Goal: Task Accomplishment & Management: Manage account settings

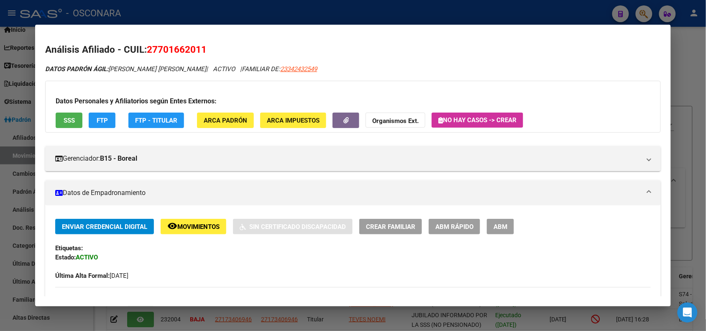
click at [99, 121] on span "FTP" at bounding box center [102, 121] width 11 height 8
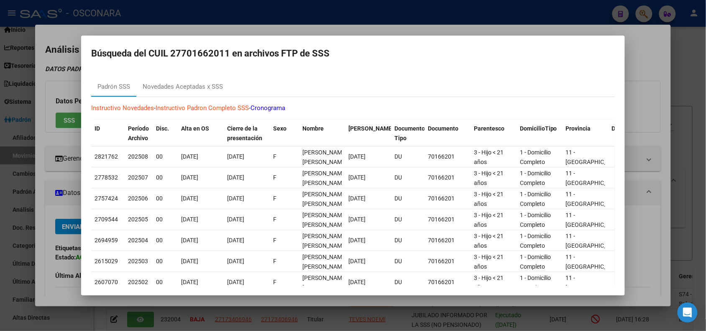
click at [192, 19] on div at bounding box center [353, 165] width 706 height 331
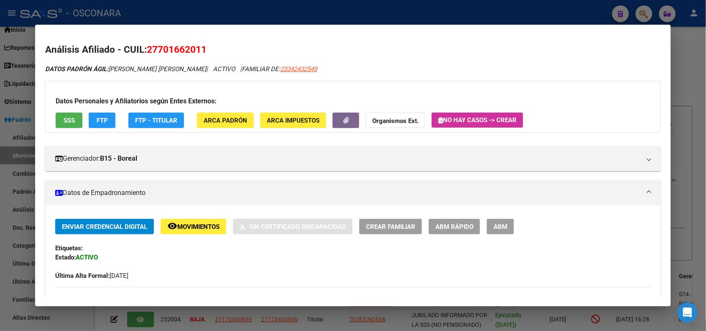
click at [206, 228] on span "Movimientos" at bounding box center [198, 227] width 42 height 8
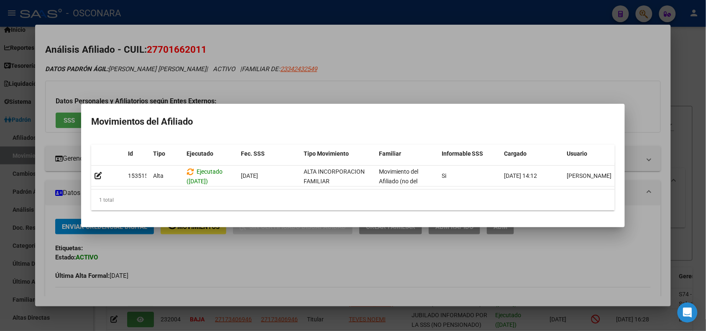
click at [367, 61] on div at bounding box center [353, 165] width 706 height 331
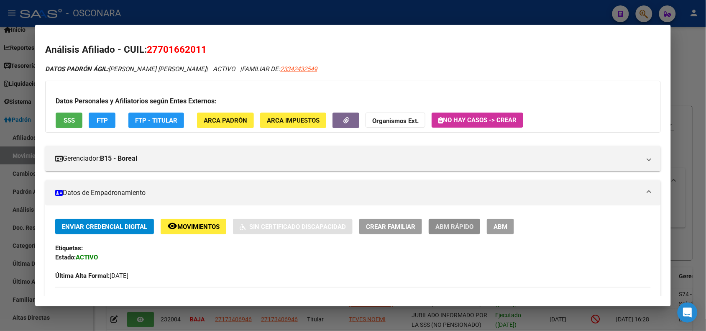
click at [461, 224] on span "ABM Rápido" at bounding box center [454, 227] width 38 height 8
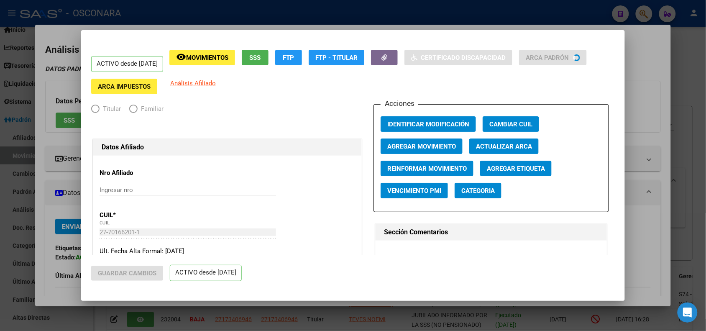
radio input "true"
type input "30-63198203-0"
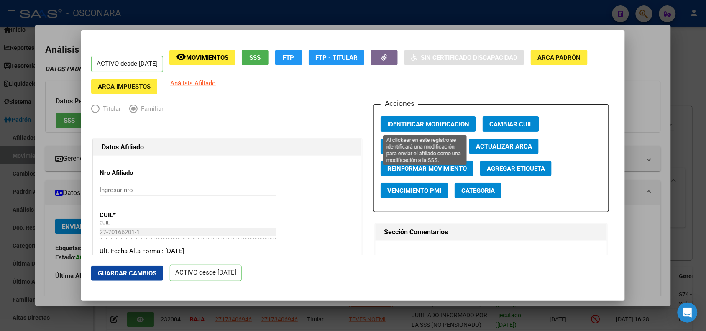
click at [411, 124] on span "Identificar Modificación" at bounding box center [428, 124] width 82 height 8
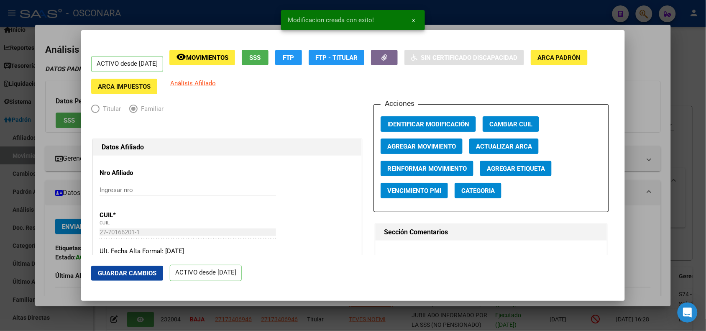
click at [250, 19] on div at bounding box center [353, 165] width 706 height 331
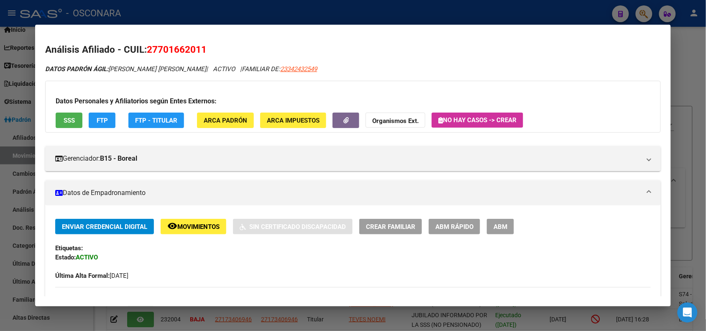
drag, startPoint x: 144, startPoint y: 49, endPoint x: 205, endPoint y: 49, distance: 61.0
click at [205, 49] on h2 "Análisis Afiliado - CUIL: 27701662011" at bounding box center [352, 50] width 615 height 14
copy span "27701662011"
click at [194, 10] on div at bounding box center [353, 165] width 706 height 331
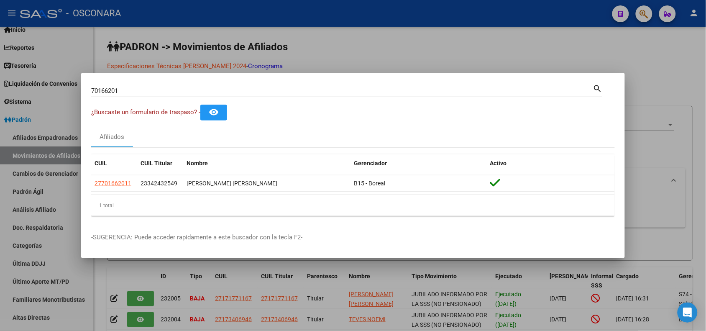
click at [209, 31] on div at bounding box center [353, 165] width 706 height 331
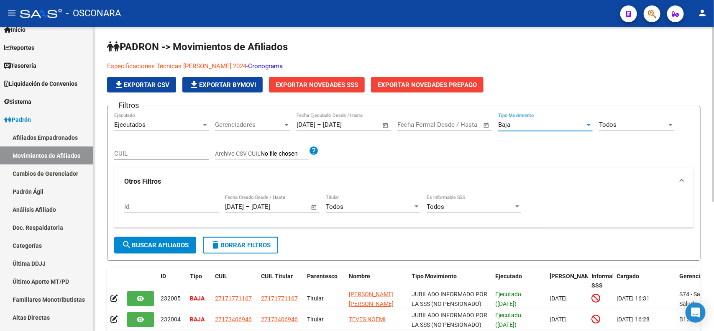
click at [525, 126] on div "Baja" at bounding box center [541, 125] width 87 height 8
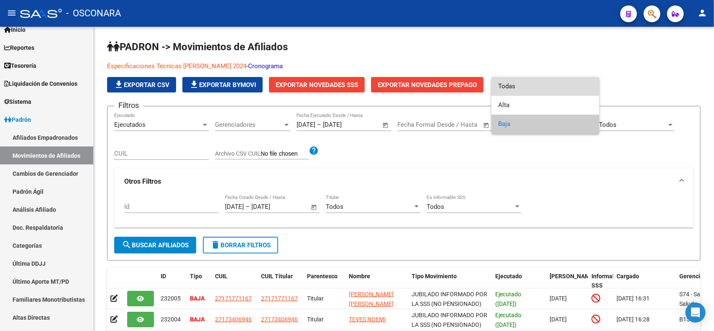
click at [522, 91] on span "Todas" at bounding box center [545, 86] width 95 height 19
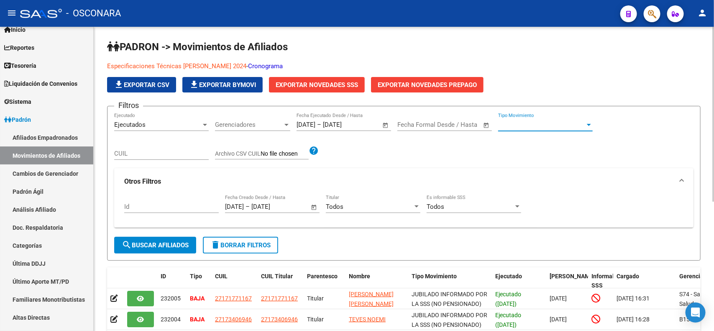
click at [165, 156] on input "CUIL" at bounding box center [161, 154] width 95 height 8
paste input "27701662011"
type input "27701662011"
click at [174, 248] on button "search Buscar Afiliados" at bounding box center [155, 245] width 82 height 17
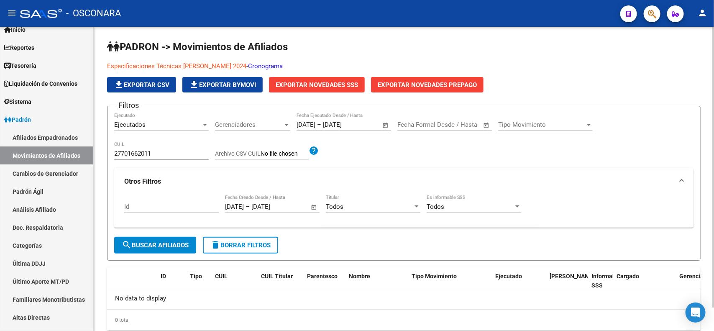
click at [335, 84] on span "Exportar Novedades SSS" at bounding box center [317, 85] width 82 height 8
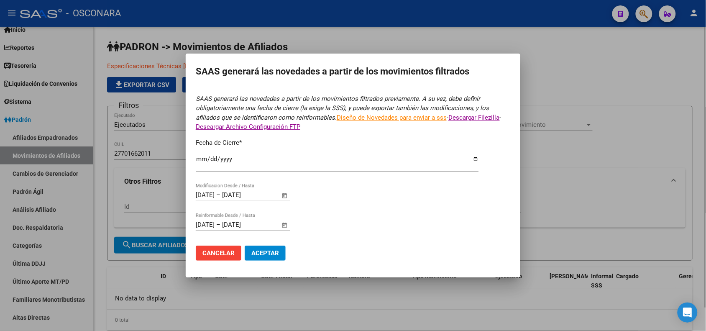
type input "[DATE]"
click at [263, 249] on span "Aceptar" at bounding box center [265, 253] width 28 height 8
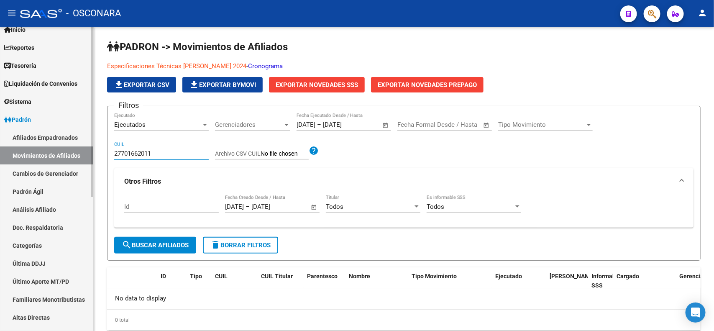
drag, startPoint x: 172, startPoint y: 150, endPoint x: 84, endPoint y: 146, distance: 88.3
click at [84, 146] on mat-sidenav-container "Firma Express Inicio Calendario SSS Instructivos Contacto OS Reportes Tablero d…" at bounding box center [357, 179] width 714 height 304
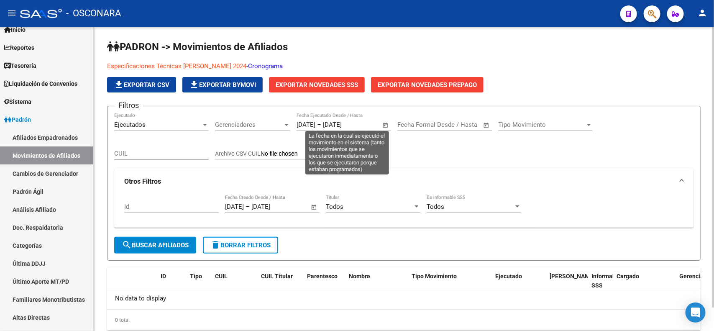
click at [383, 124] on span "Open calendar" at bounding box center [385, 125] width 20 height 20
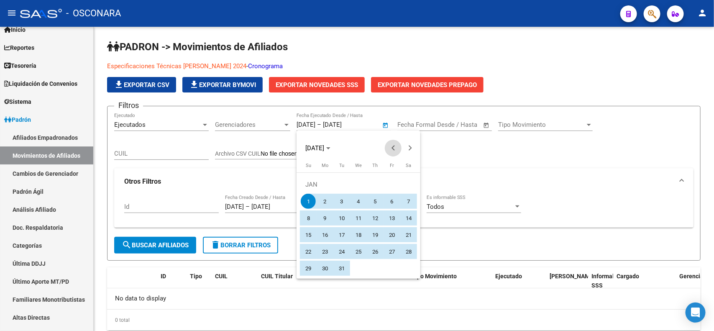
click at [391, 147] on button "Previous month" at bounding box center [393, 148] width 17 height 17
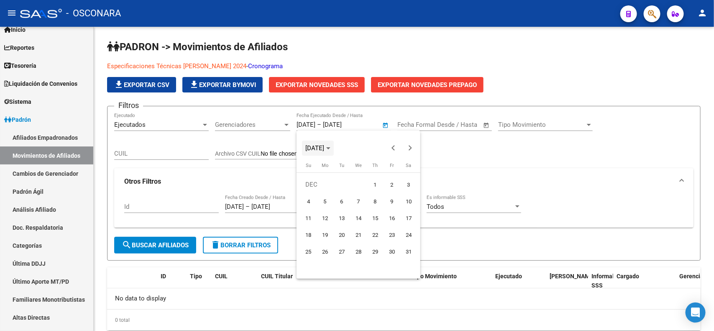
click at [330, 148] on icon "Choose month and year" at bounding box center [328, 148] width 4 height 2
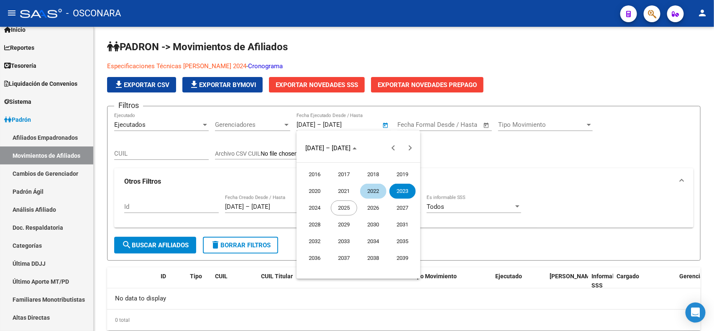
click at [343, 208] on span "2025" at bounding box center [344, 207] width 26 height 15
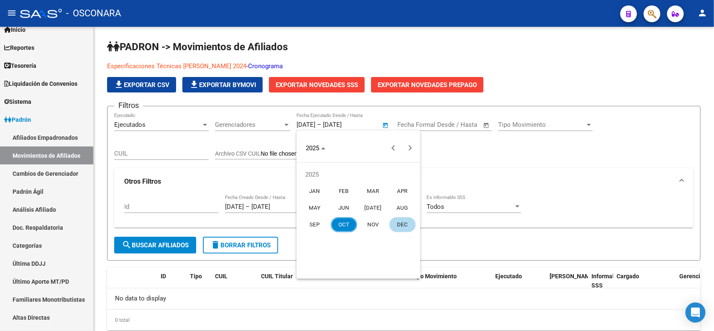
click at [346, 225] on span "OCT" at bounding box center [344, 224] width 26 height 15
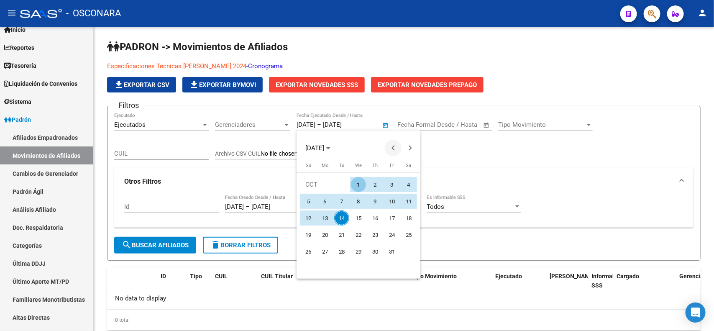
click at [392, 148] on button "Previous month" at bounding box center [393, 148] width 17 height 17
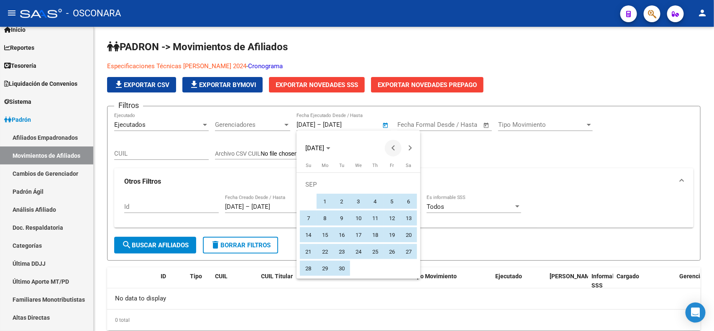
click at [392, 148] on button "Previous month" at bounding box center [393, 148] width 17 height 17
click at [388, 186] on span "1" at bounding box center [391, 184] width 15 height 15
type input "[DATE]"
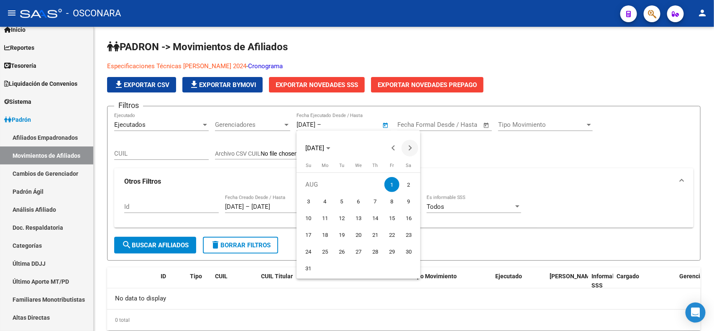
click at [410, 149] on span "Next month" at bounding box center [409, 148] width 17 height 17
click at [387, 145] on span "Previous month" at bounding box center [393, 148] width 17 height 17
click at [412, 149] on span "Next month" at bounding box center [409, 148] width 17 height 17
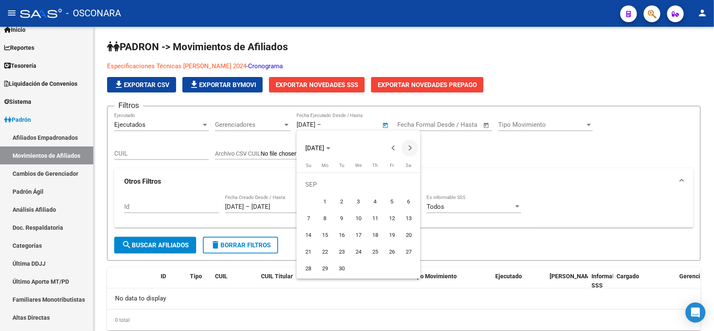
click at [412, 149] on span "Next month" at bounding box center [409, 148] width 17 height 17
click at [398, 147] on span "Previous month" at bounding box center [393, 148] width 17 height 17
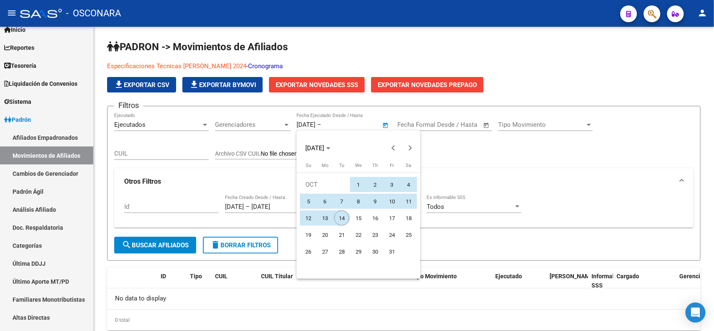
click at [345, 215] on span "14" at bounding box center [341, 217] width 15 height 15
type input "[DATE]"
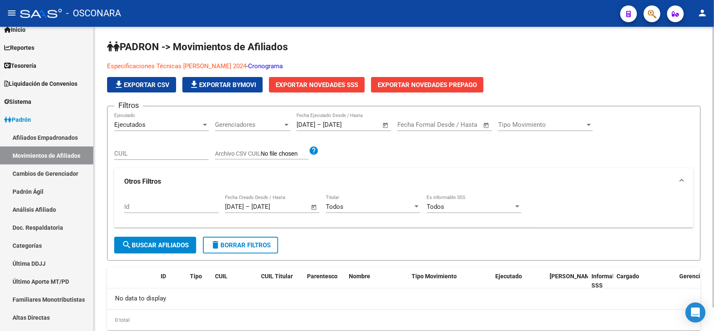
click at [312, 206] on span "Open calendar" at bounding box center [314, 207] width 20 height 20
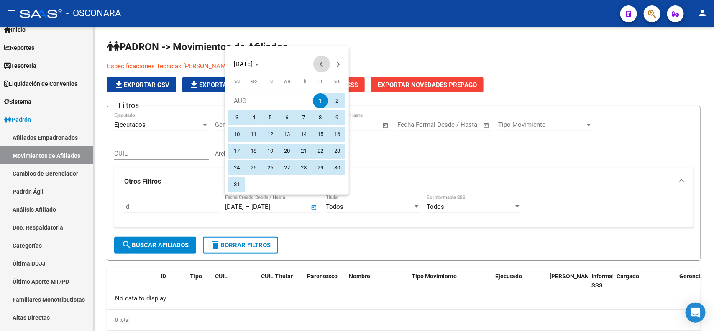
click at [322, 66] on button "Previous month" at bounding box center [321, 64] width 17 height 17
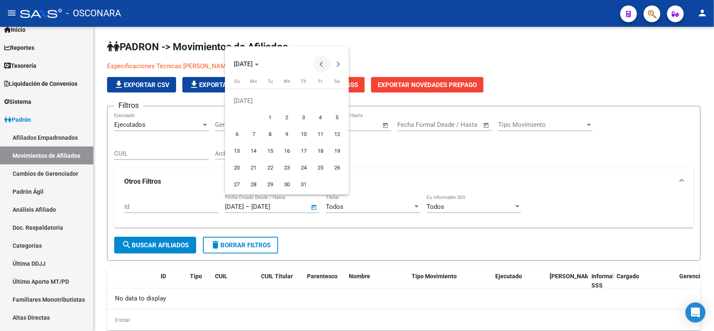
click at [322, 66] on button "Previous month" at bounding box center [321, 64] width 17 height 17
click at [410, 157] on div at bounding box center [357, 165] width 714 height 331
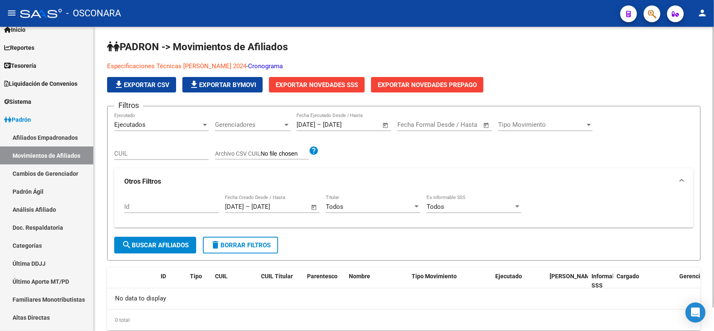
click at [312, 208] on span "Open calendar" at bounding box center [314, 207] width 20 height 20
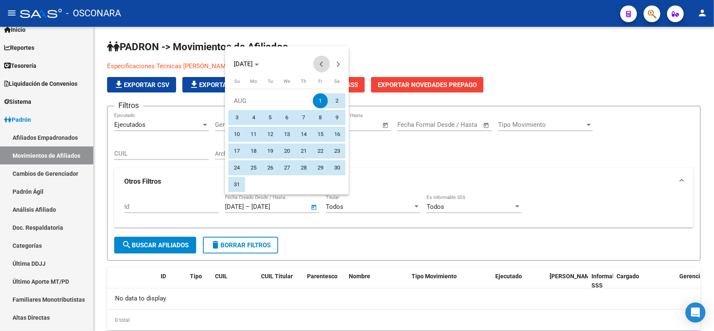
click at [325, 66] on span "Previous month" at bounding box center [321, 64] width 17 height 17
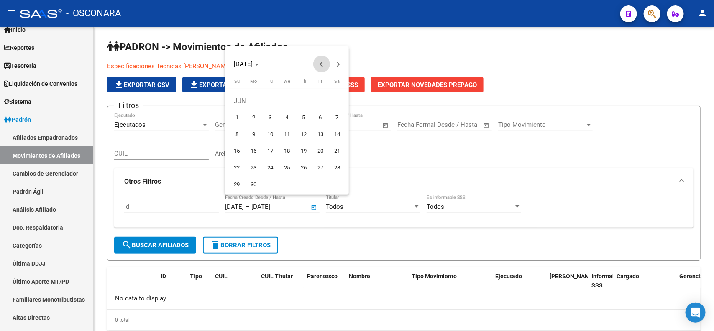
click at [325, 66] on span "Previous month" at bounding box center [321, 64] width 17 height 17
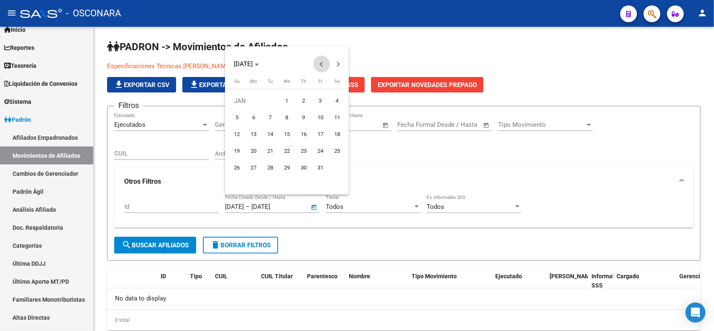
click at [325, 66] on span "Previous month" at bounding box center [321, 64] width 17 height 17
click at [238, 115] on span "1" at bounding box center [236, 117] width 15 height 15
type input "[DATE]"
click at [337, 66] on button "Next month" at bounding box center [338, 64] width 17 height 17
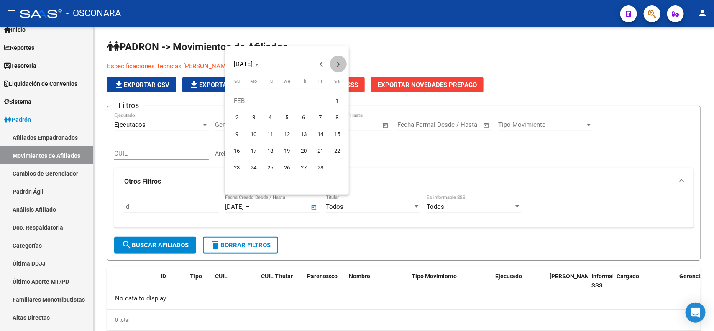
click at [337, 66] on button "Next month" at bounding box center [338, 64] width 17 height 17
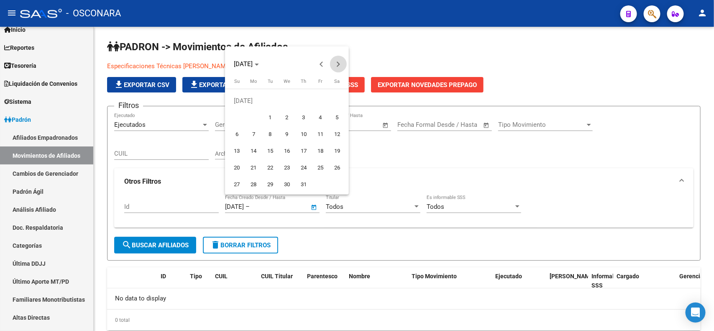
click at [337, 66] on button "Next month" at bounding box center [338, 64] width 17 height 17
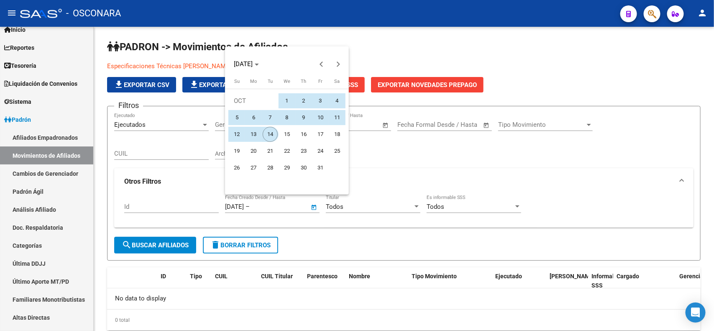
click at [271, 130] on span "14" at bounding box center [270, 134] width 15 height 15
type input "[DATE]"
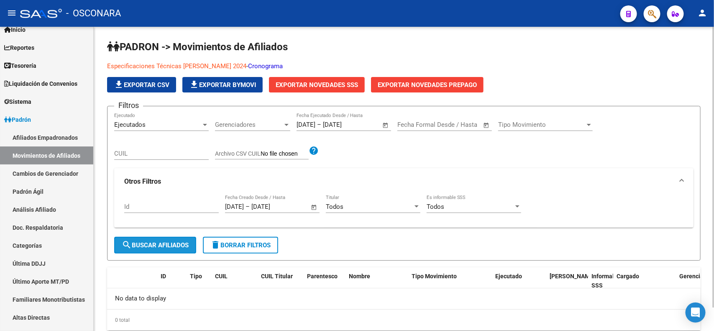
click at [155, 245] on span "search Buscar Afiliados" at bounding box center [155, 245] width 67 height 8
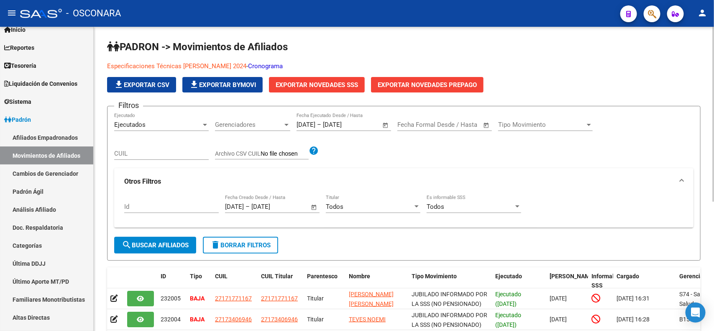
click at [546, 125] on span "Tipo Movimiento" at bounding box center [541, 125] width 87 height 8
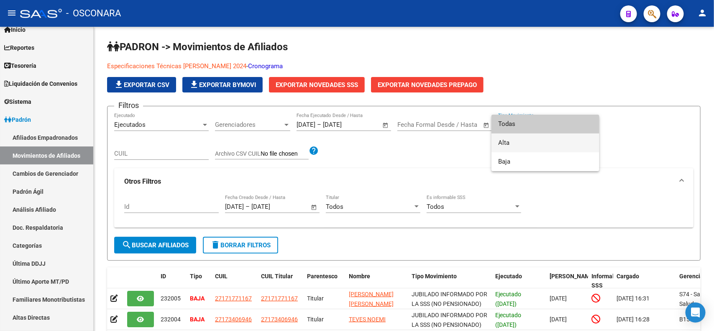
click at [541, 146] on span "Alta" at bounding box center [545, 142] width 95 height 19
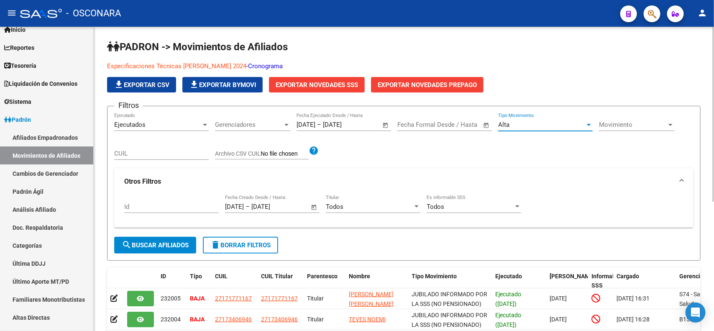
click at [176, 245] on span "search Buscar Afiliados" at bounding box center [155, 245] width 67 height 8
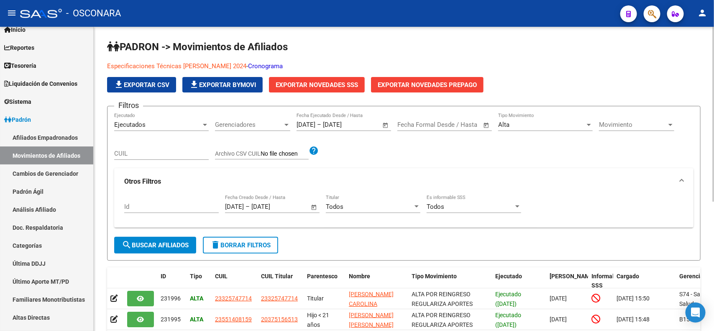
click at [166, 245] on span "search Buscar Afiliados" at bounding box center [155, 245] width 67 height 8
click at [164, 87] on span "file_download Exportar CSV" at bounding box center [142, 85] width 56 height 8
click at [339, 82] on span "Exportar Novedades SSS" at bounding box center [317, 85] width 82 height 8
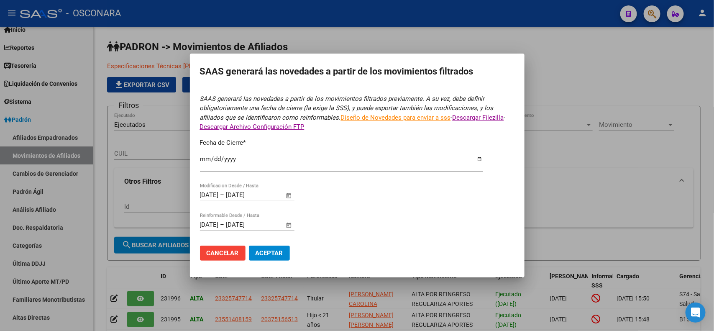
type input "[DATE]"
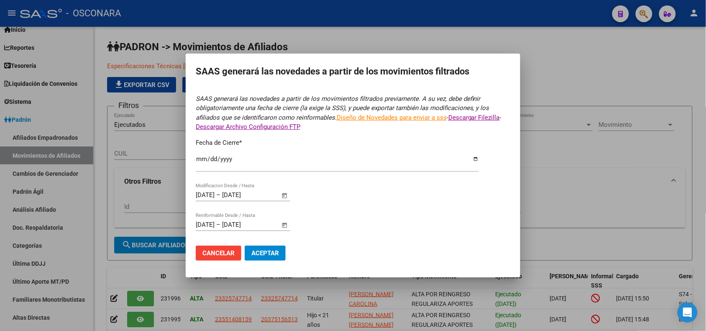
click at [276, 255] on span "Aceptar" at bounding box center [265, 253] width 28 height 8
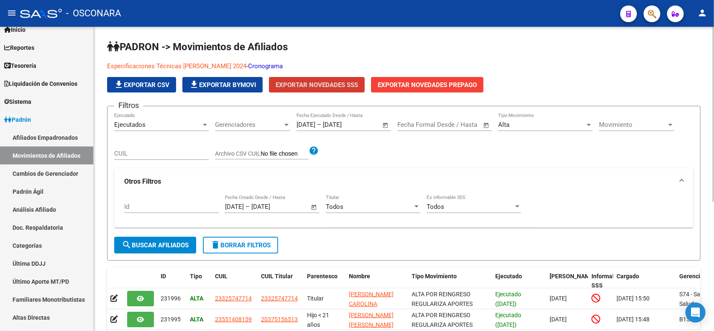
click at [526, 117] on div "Alta Tipo Movimiento" at bounding box center [545, 122] width 95 height 18
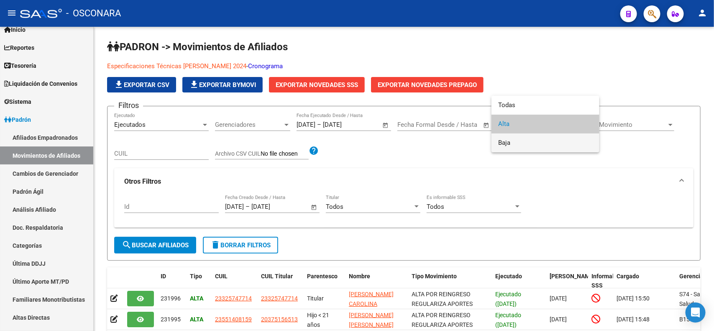
click at [521, 141] on span "Baja" at bounding box center [545, 142] width 95 height 19
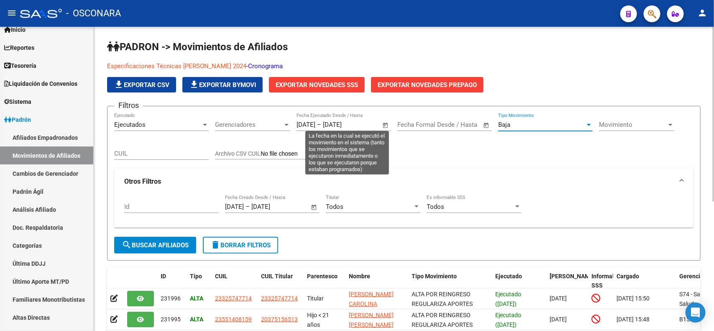
click at [385, 126] on span "Open calendar" at bounding box center [385, 125] width 20 height 20
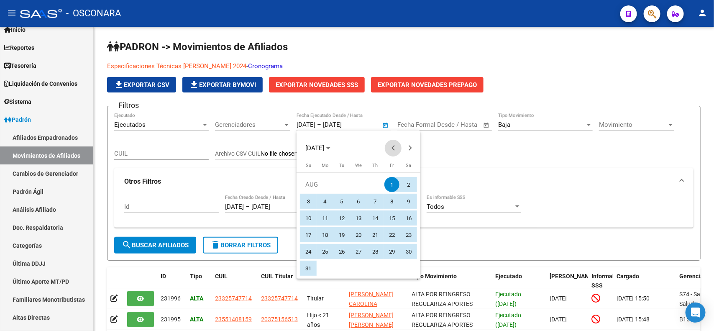
click at [390, 147] on span "Previous month" at bounding box center [393, 148] width 17 height 17
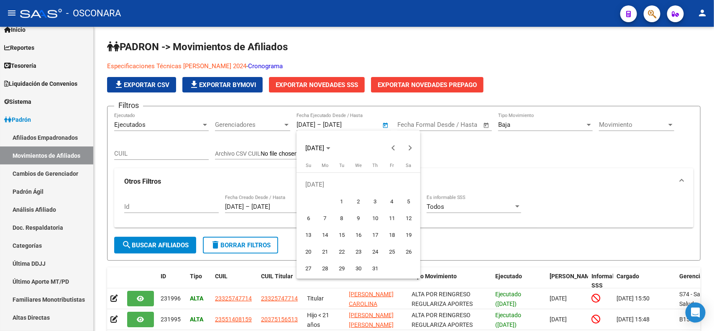
click at [345, 197] on span "1" at bounding box center [341, 201] width 15 height 15
type input "[DATE]"
click at [413, 146] on span "Next month" at bounding box center [409, 148] width 17 height 17
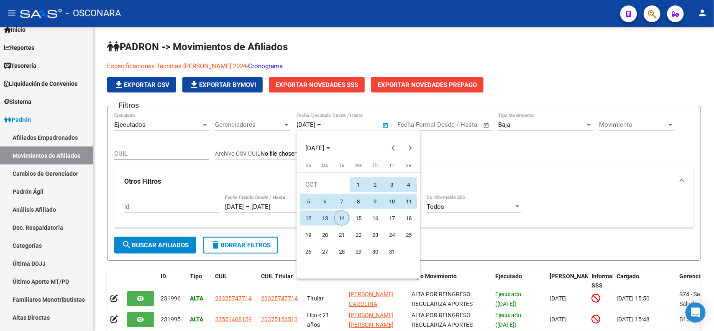
click at [343, 219] on span "14" at bounding box center [341, 217] width 15 height 15
type input "[DATE]"
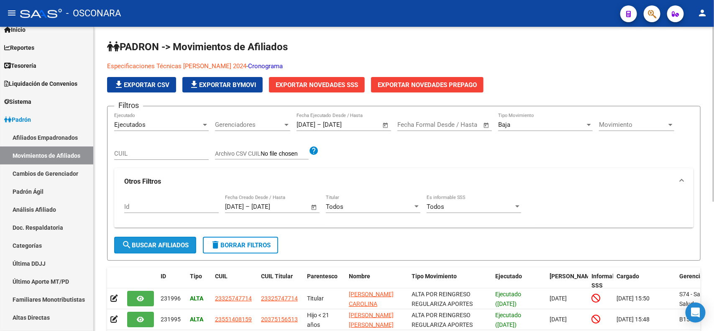
click at [143, 246] on span "search Buscar Afiliados" at bounding box center [155, 245] width 67 height 8
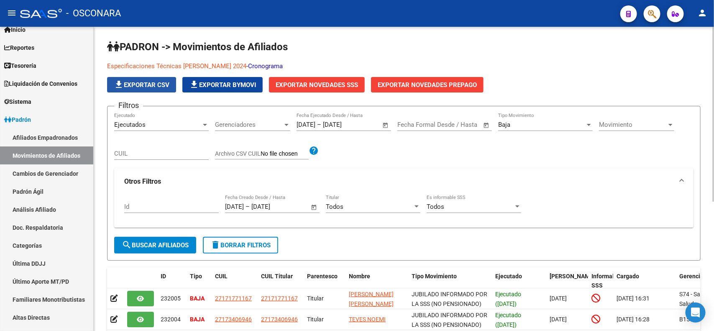
click at [161, 86] on span "file_download Exportar CSV" at bounding box center [142, 85] width 56 height 8
click at [334, 84] on span "Exportar Novedades SSS" at bounding box center [317, 85] width 82 height 8
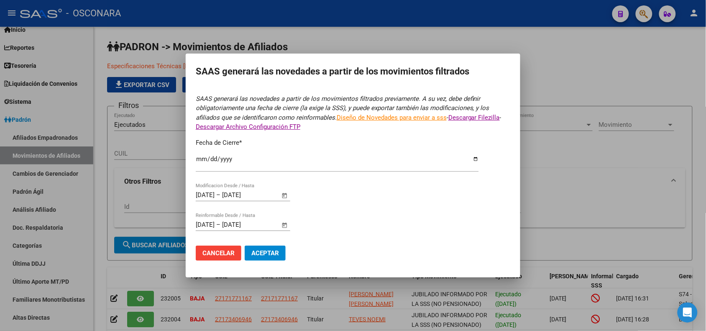
type input "[DATE]"
click at [269, 249] on span "Aceptar" at bounding box center [265, 253] width 28 height 8
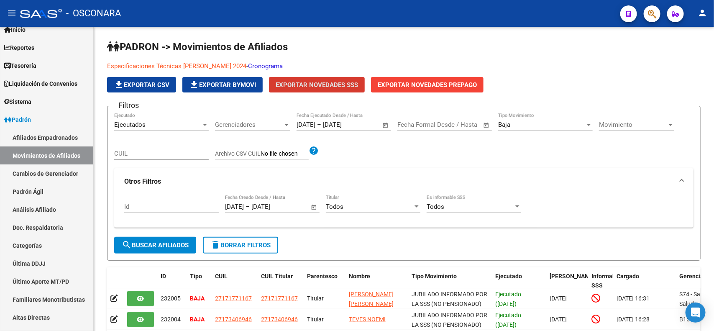
click at [655, 13] on icon "button" at bounding box center [652, 14] width 8 height 10
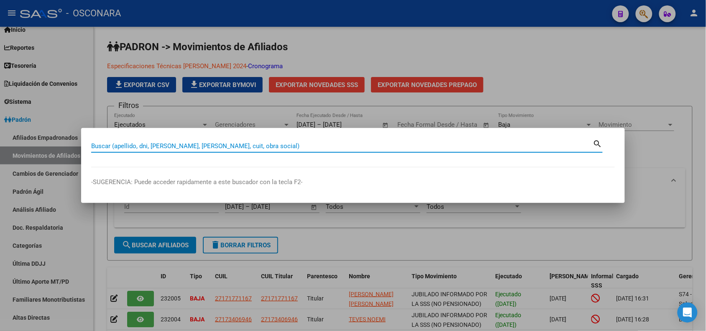
paste input "59272993"
type input "59272993"
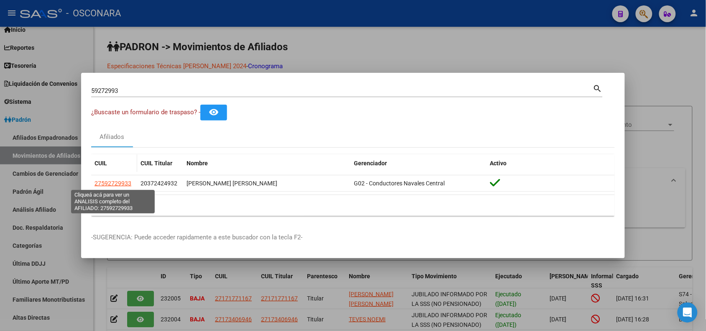
click at [104, 184] on span "27592729933" at bounding box center [113, 183] width 37 height 7
type textarea "27592729933"
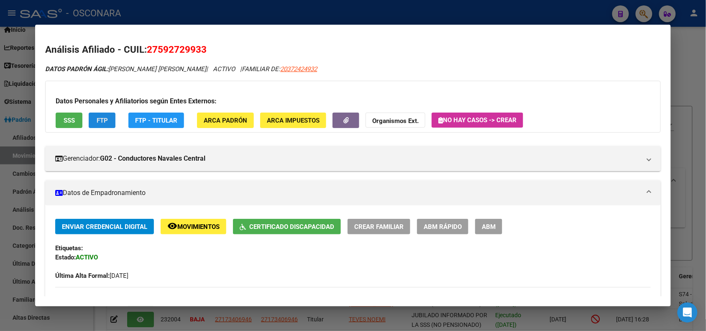
click at [103, 125] on button "FTP" at bounding box center [102, 119] width 27 height 15
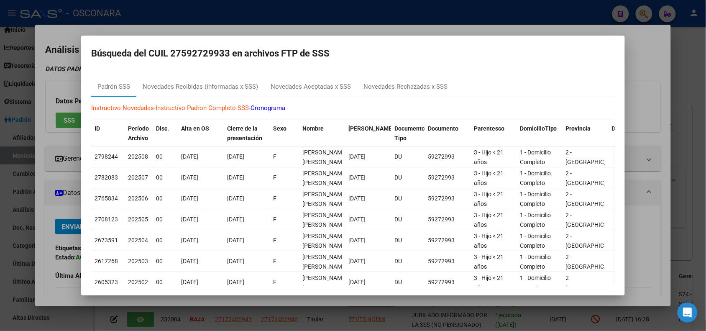
click at [246, 10] on div at bounding box center [353, 165] width 706 height 331
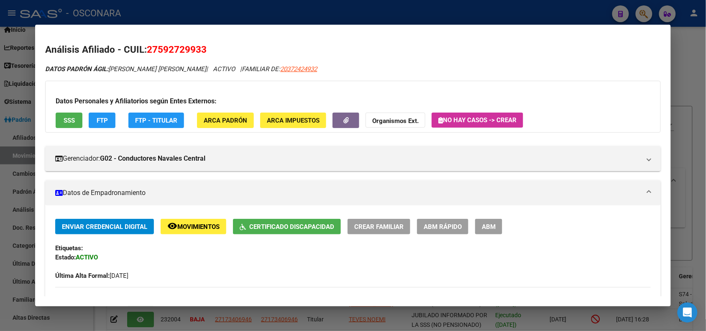
click at [483, 229] on span "ABM" at bounding box center [489, 227] width 14 height 8
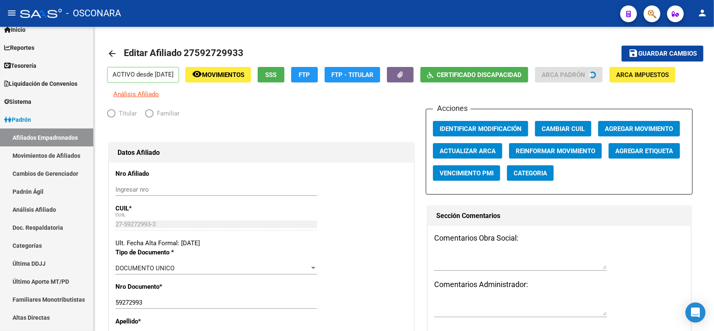
radio input "true"
type input "30-71494619-2"
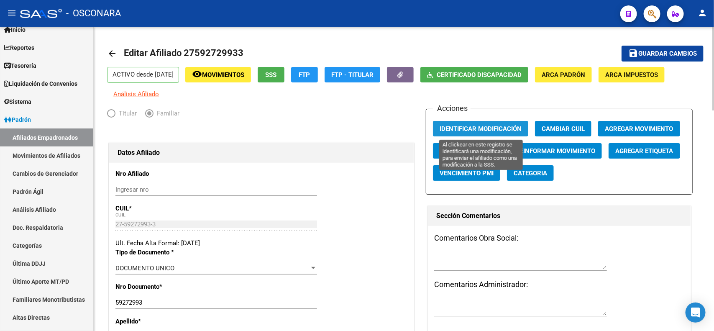
click at [502, 129] on span "Identificar Modificación" at bounding box center [480, 129] width 82 height 8
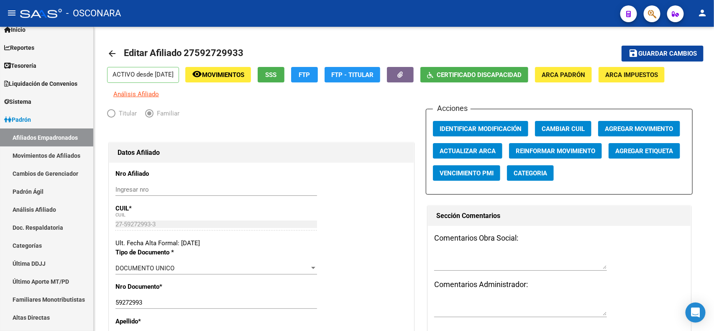
click at [651, 16] on icon "button" at bounding box center [652, 14] width 8 height 10
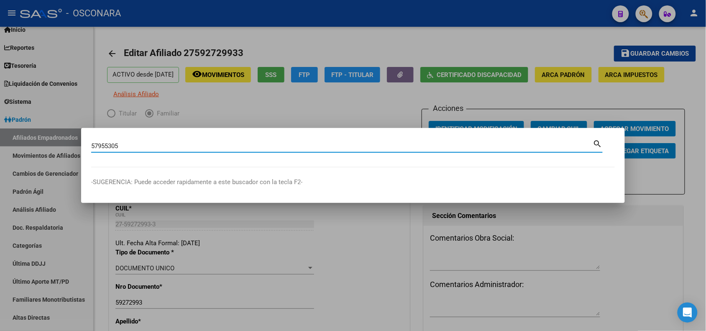
type input "57955305"
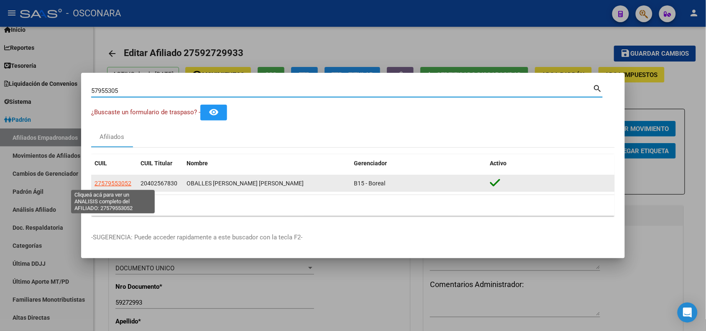
click at [113, 182] on span "27579553052" at bounding box center [113, 183] width 37 height 7
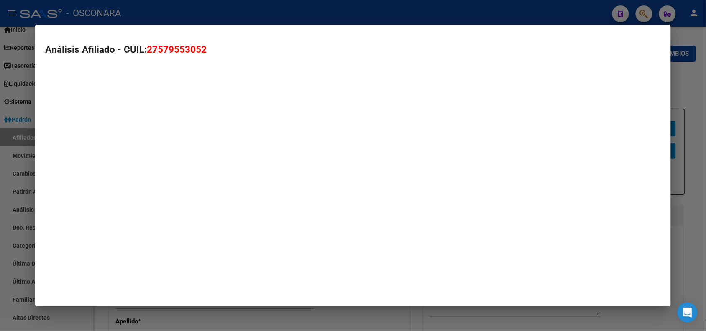
type textarea "27579553052"
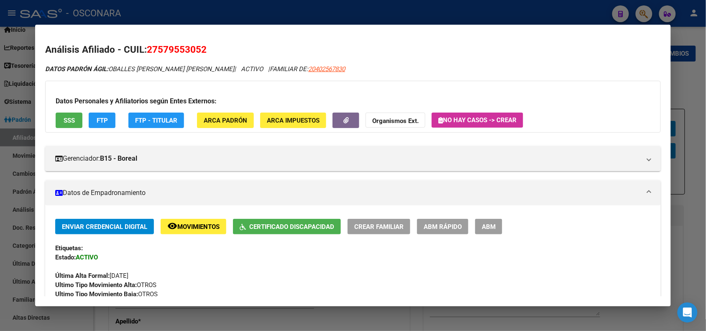
click at [105, 123] on button "FTP" at bounding box center [102, 119] width 27 height 15
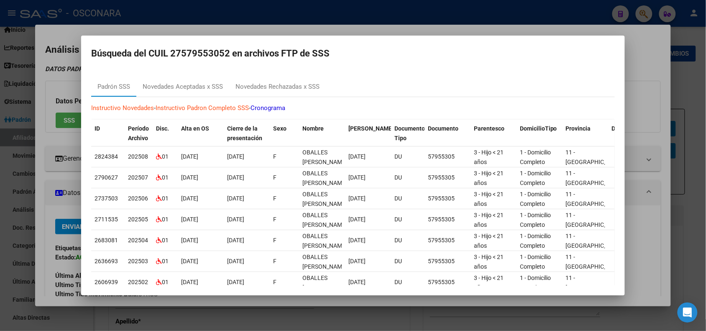
click at [186, 30] on div at bounding box center [353, 165] width 706 height 331
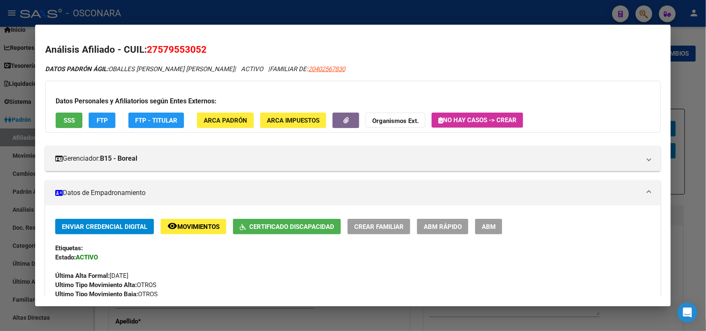
click at [193, 10] on div at bounding box center [353, 165] width 706 height 331
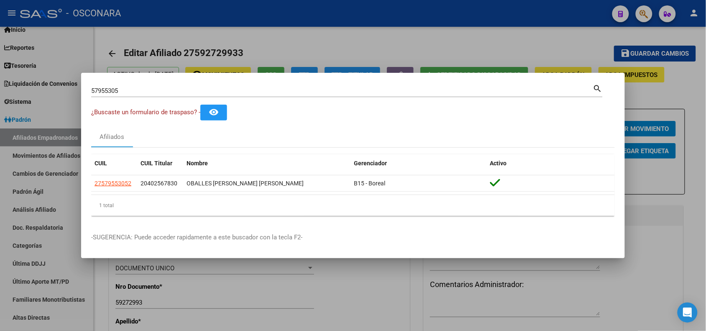
click at [230, 36] on div at bounding box center [353, 165] width 706 height 331
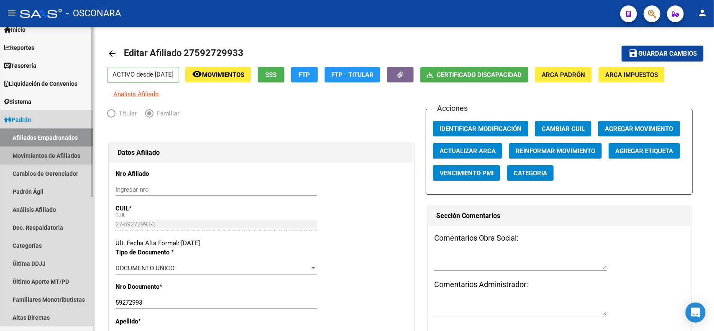
drag, startPoint x: 68, startPoint y: 151, endPoint x: 89, endPoint y: 151, distance: 20.9
click at [68, 151] on link "Movimientos de Afiliados" at bounding box center [46, 155] width 93 height 18
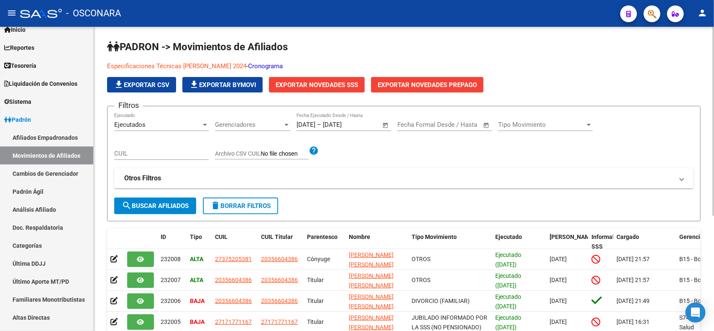
click at [530, 124] on span "Tipo Movimiento" at bounding box center [541, 125] width 87 height 8
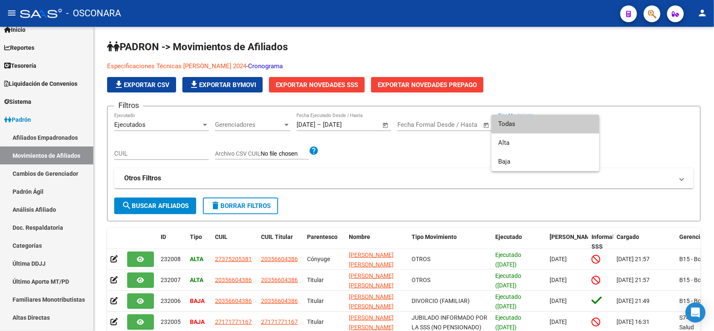
click at [529, 92] on div at bounding box center [357, 165] width 714 height 331
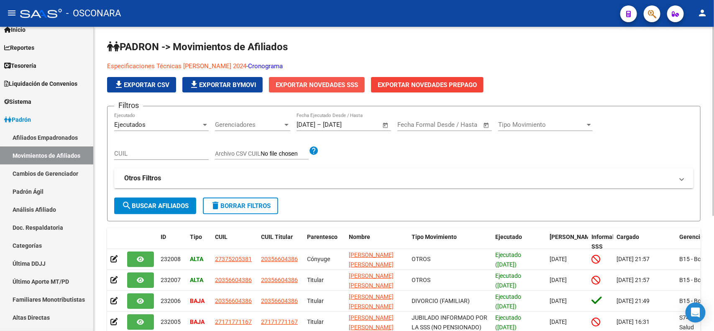
click at [332, 87] on span "Exportar Novedades SSS" at bounding box center [317, 85] width 82 height 8
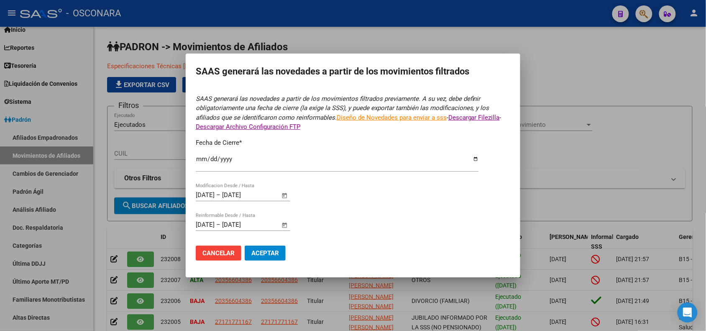
type input "[DATE]"
click at [268, 250] on span "Aceptar" at bounding box center [265, 253] width 28 height 8
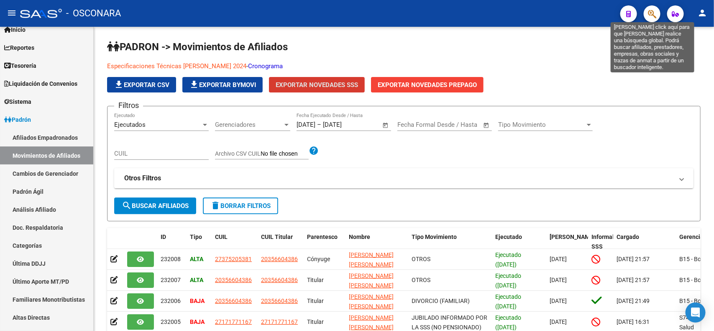
click at [649, 15] on icon "button" at bounding box center [652, 14] width 8 height 10
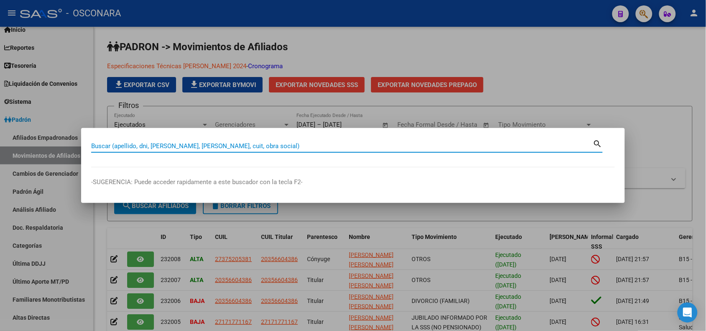
paste input "Número: 56693972"
click at [117, 143] on input "Número: 56693972" at bounding box center [342, 146] width 502 height 8
type input "56693972"
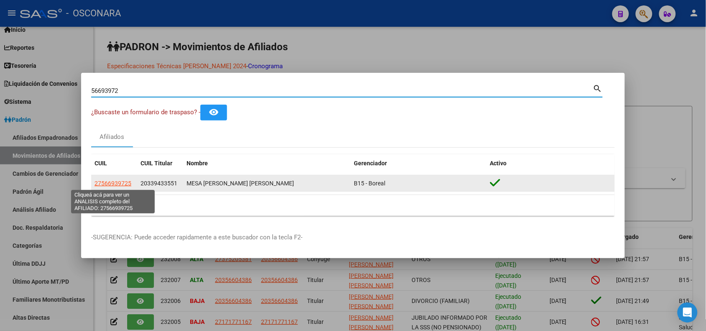
click at [123, 181] on span "27566939725" at bounding box center [113, 183] width 37 height 7
type textarea "27566939725"
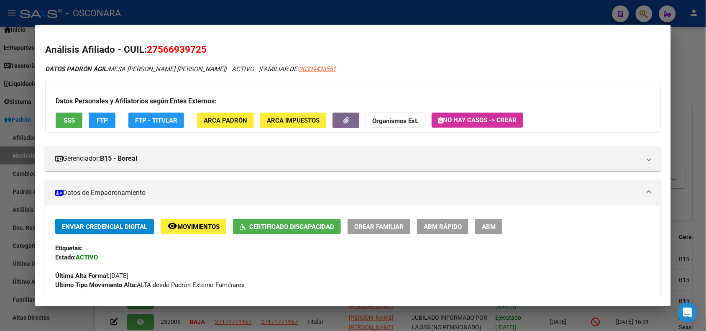
click at [102, 117] on span "FTP" at bounding box center [102, 121] width 11 height 8
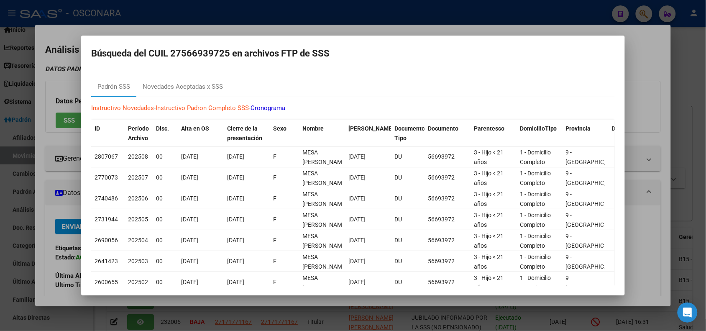
click at [278, 18] on div at bounding box center [353, 165] width 706 height 331
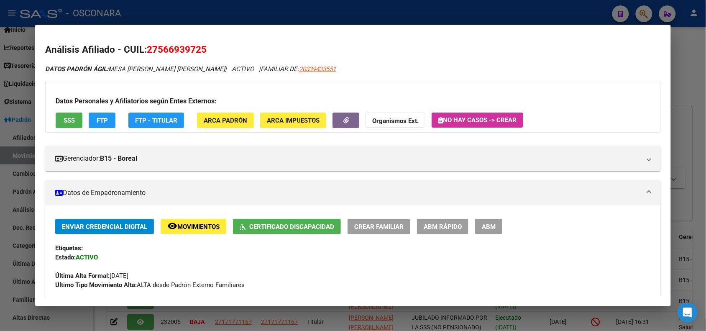
click at [450, 227] on span "ABM Rápido" at bounding box center [443, 227] width 38 height 8
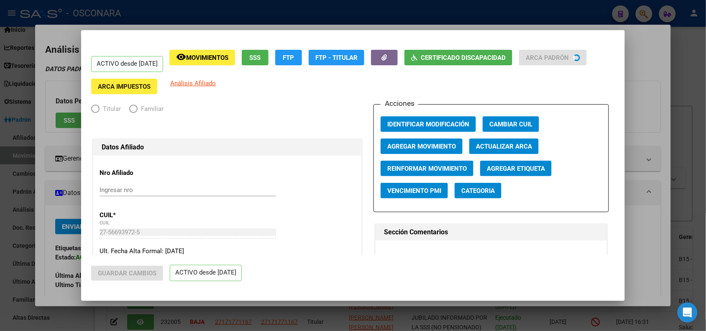
radio input "true"
type input "30-99906894-0"
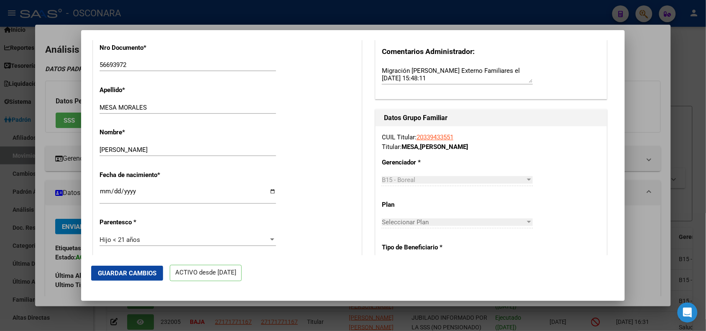
scroll to position [523, 0]
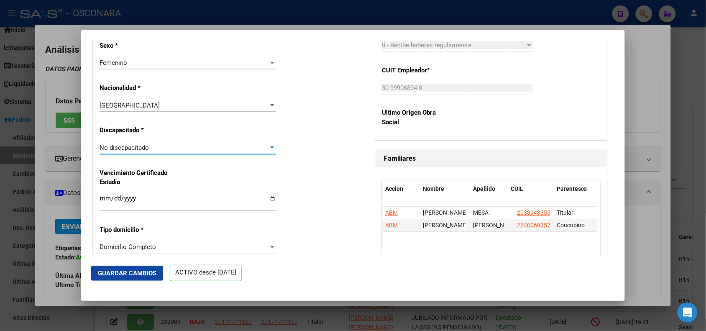
click at [216, 148] on div "No discapacitado" at bounding box center [184, 148] width 169 height 8
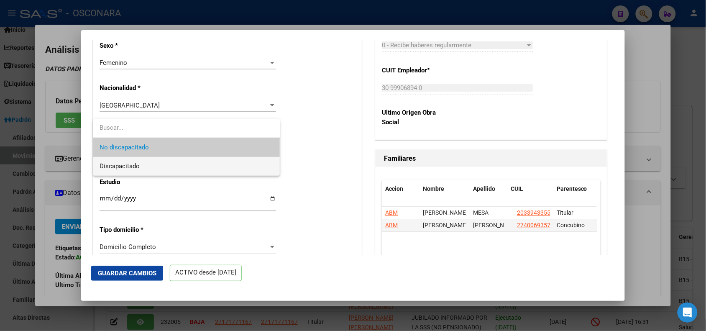
click at [216, 160] on span "Discapacitado" at bounding box center [187, 166] width 174 height 19
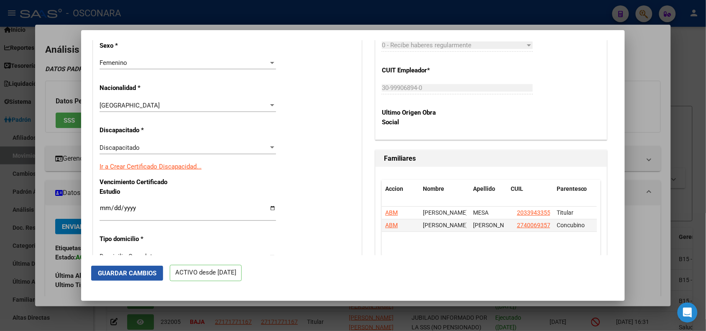
click at [132, 272] on span "Guardar Cambios" at bounding box center [127, 273] width 59 height 8
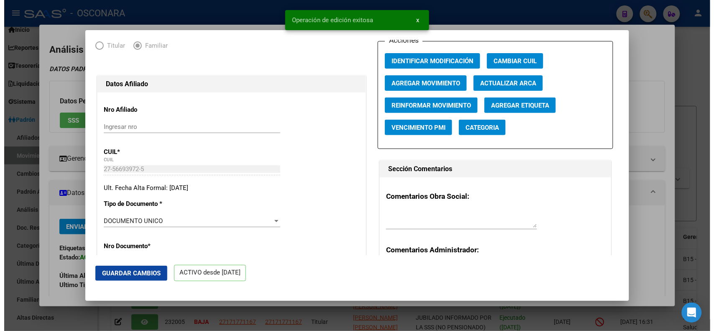
scroll to position [0, 0]
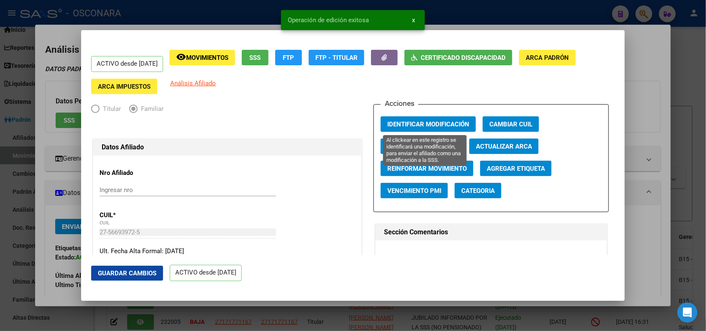
click at [455, 122] on span "Identificar Modificación" at bounding box center [428, 124] width 82 height 8
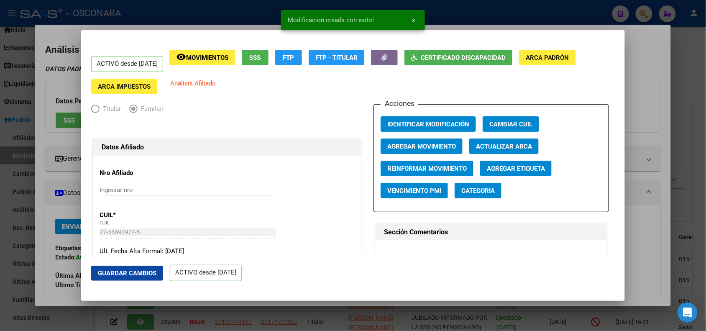
click at [207, 1] on div at bounding box center [353, 165] width 706 height 331
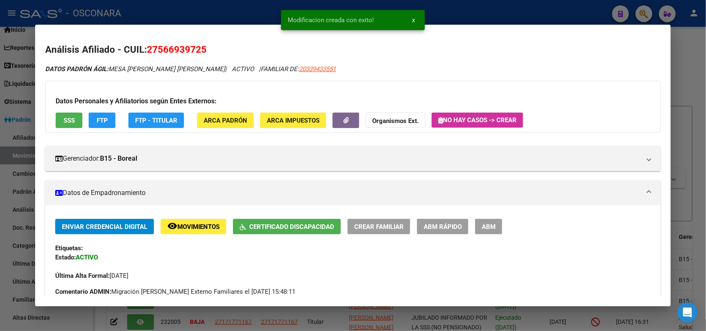
drag, startPoint x: 143, startPoint y: 46, endPoint x: 226, endPoint y: 46, distance: 83.2
click at [226, 46] on h2 "Análisis Afiliado - CUIL: 27566939725" at bounding box center [352, 50] width 615 height 14
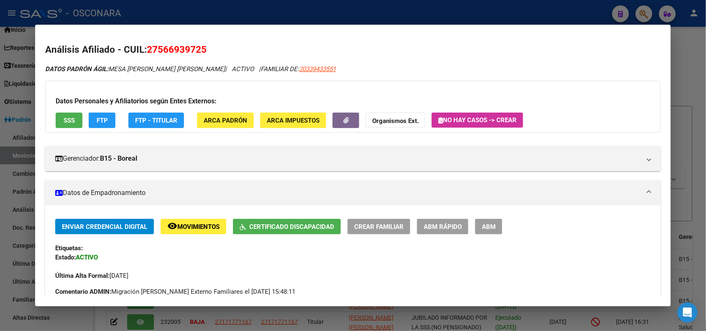
copy h2 "27566939725"
click at [206, 15] on div at bounding box center [353, 165] width 706 height 331
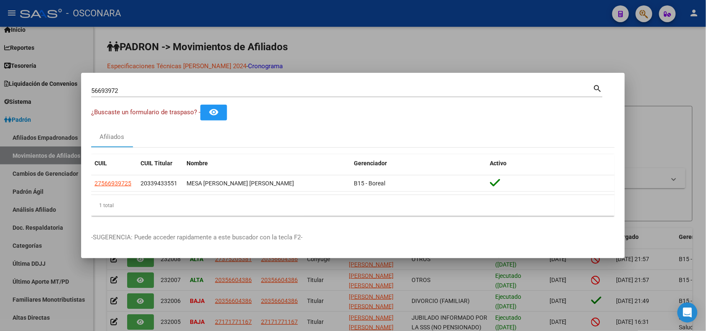
click at [73, 106] on div at bounding box center [353, 165] width 706 height 331
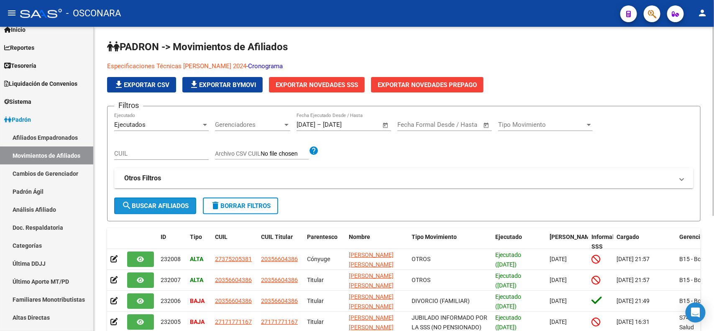
click at [170, 202] on span "search Buscar Afiliados" at bounding box center [155, 206] width 67 height 8
click at [311, 83] on span "Exportar Novedades SSS" at bounding box center [317, 85] width 82 height 8
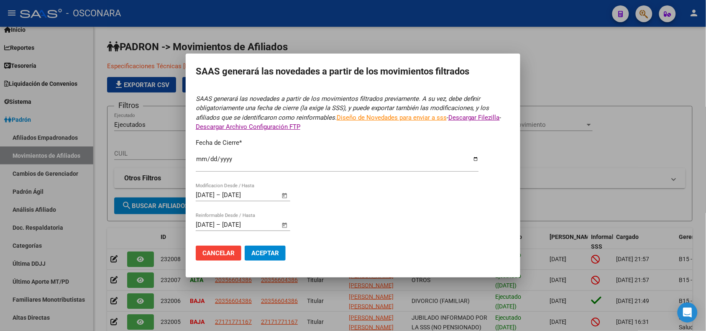
type input "[DATE]"
drag, startPoint x: 267, startPoint y: 260, endPoint x: 272, endPoint y: 256, distance: 6.6
click at [272, 256] on button "Aceptar" at bounding box center [265, 252] width 41 height 15
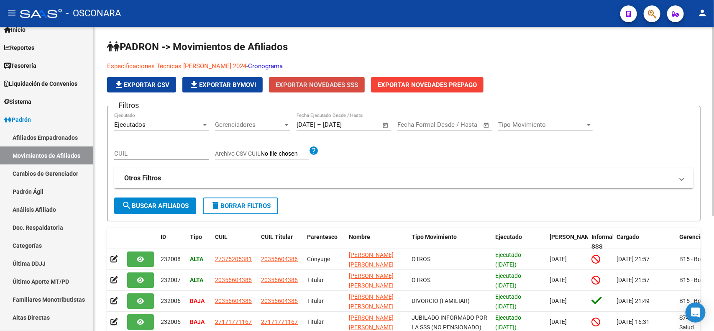
click at [350, 79] on button "Exportar Novedades SSS" at bounding box center [317, 84] width 96 height 15
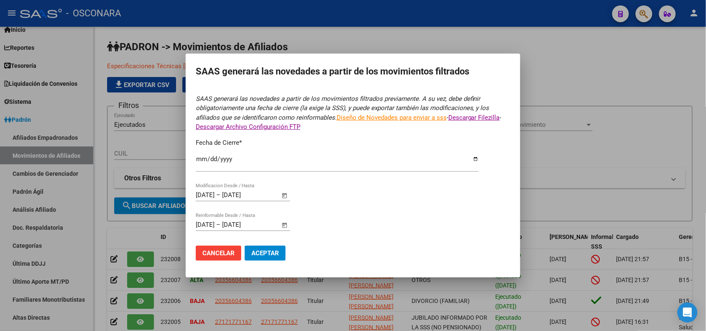
click at [270, 253] on span "Aceptar" at bounding box center [265, 253] width 28 height 8
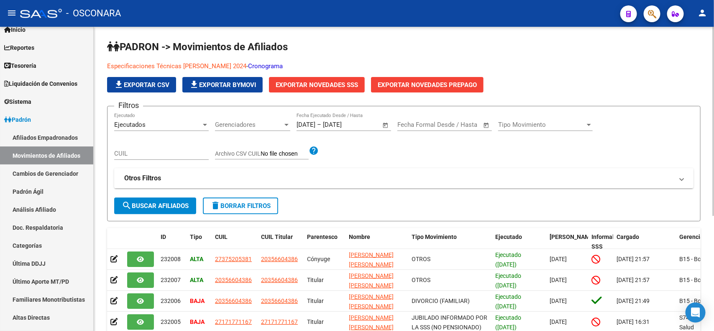
click at [200, 176] on mat-panel-title "Otros Filtros" at bounding box center [398, 178] width 549 height 9
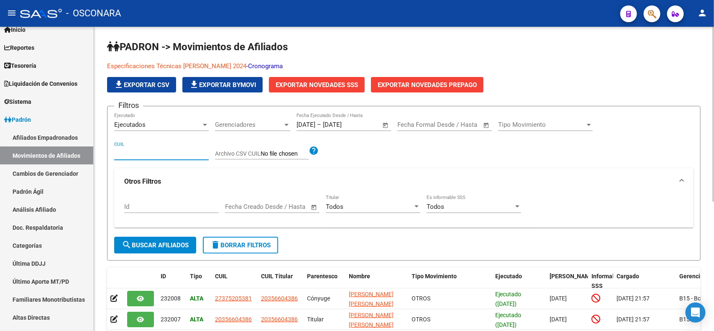
click at [186, 153] on input "CUIL" at bounding box center [161, 154] width 95 height 8
paste input "27566939725"
type input "27566939725"
click at [176, 247] on span "search Buscar Afiliados" at bounding box center [155, 245] width 67 height 8
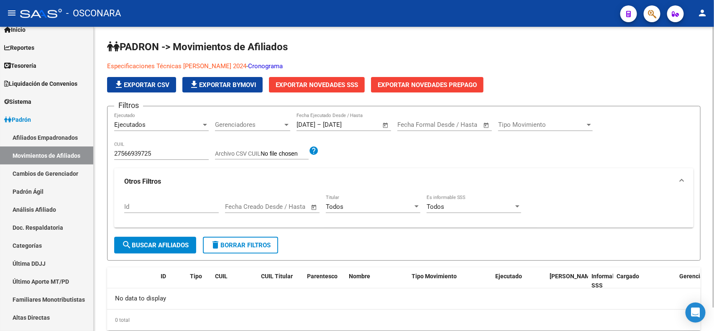
click at [549, 121] on span "Tipo Movimiento" at bounding box center [541, 125] width 87 height 8
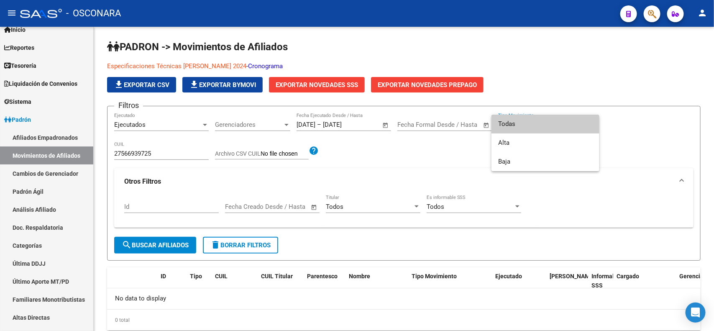
click at [534, 128] on span "Todas" at bounding box center [545, 124] width 95 height 19
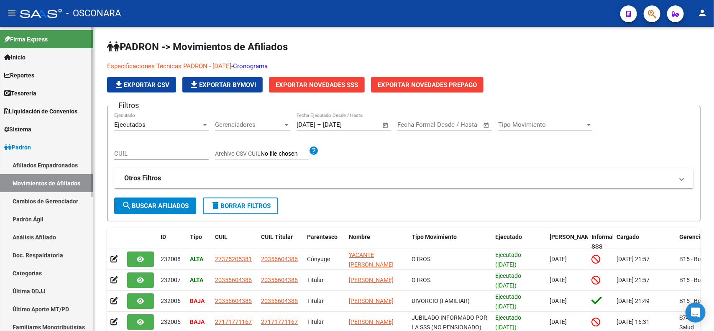
click at [46, 164] on link "Afiliados Empadronados" at bounding box center [46, 165] width 93 height 18
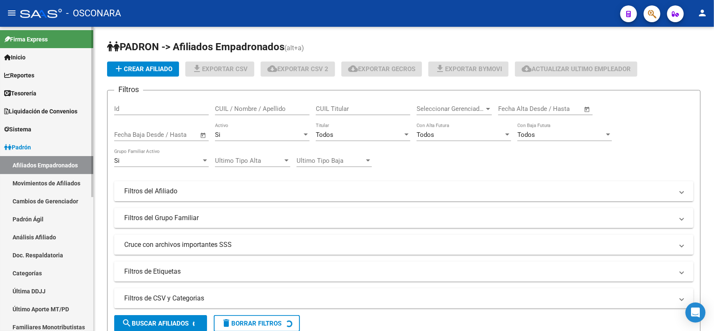
click at [47, 181] on link "Movimientos de Afiliados" at bounding box center [46, 183] width 93 height 18
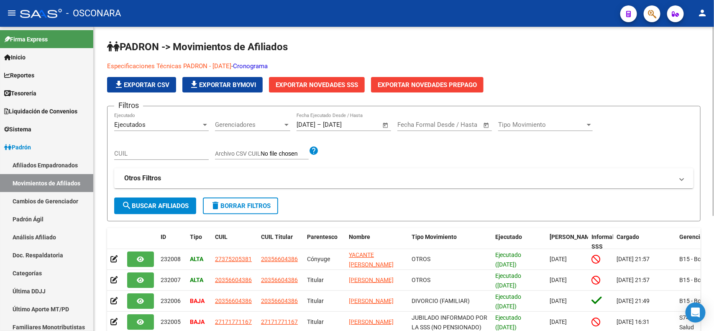
click at [310, 89] on button "Exportar Novedades SSS" at bounding box center [317, 84] width 96 height 15
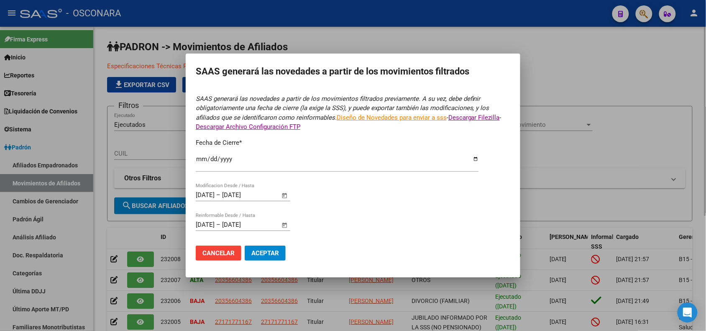
type input "[DATE]"
click at [266, 258] on button "Aceptar" at bounding box center [265, 252] width 41 height 15
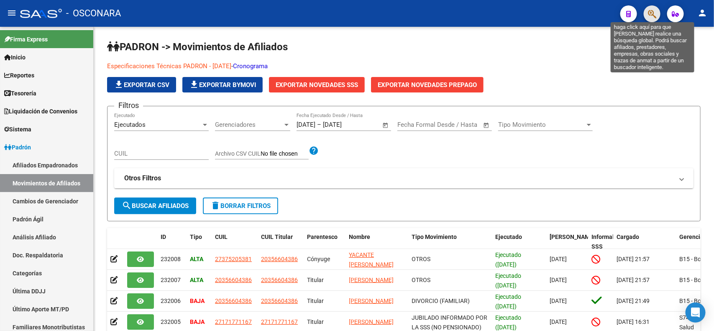
click at [651, 15] on icon "button" at bounding box center [652, 14] width 8 height 10
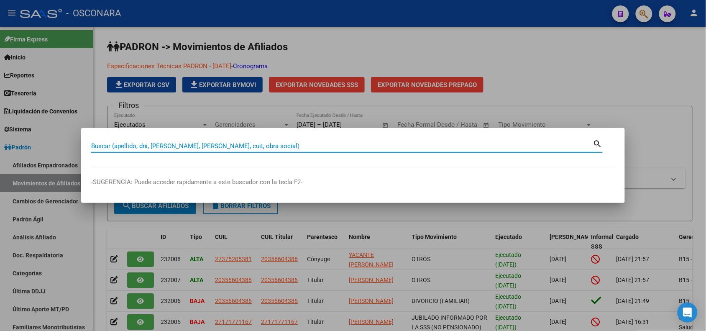
paste input "27566939725"
type input "27566939725"
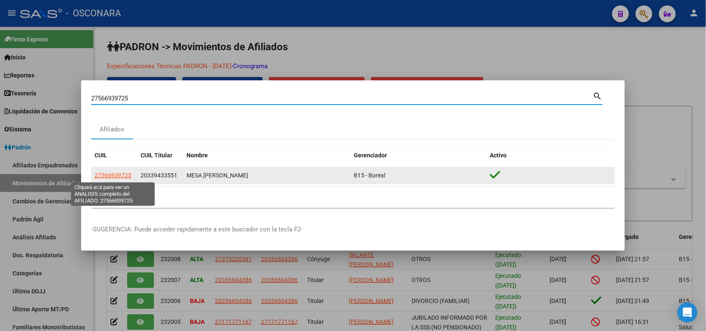
click at [117, 174] on span "27566939725" at bounding box center [113, 175] width 37 height 7
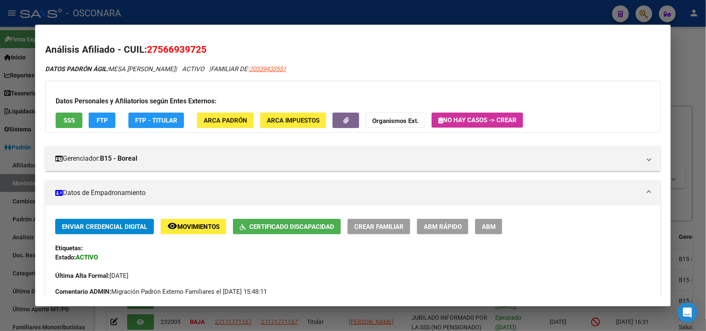
click at [210, 228] on span "Movimientos" at bounding box center [198, 227] width 42 height 8
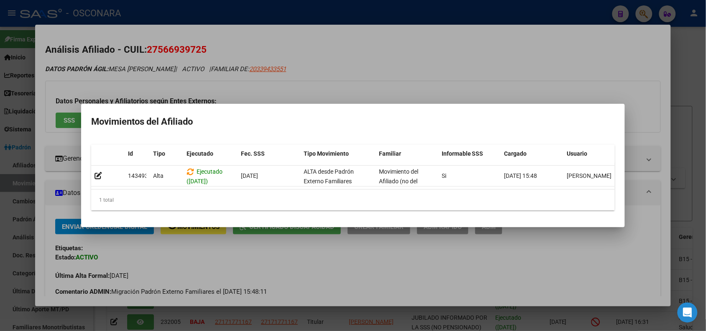
click at [396, 59] on div at bounding box center [353, 165] width 706 height 331
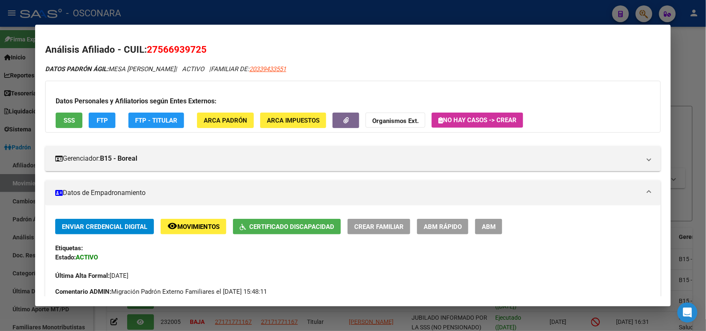
click at [446, 229] on span "ABM Rápido" at bounding box center [443, 227] width 38 height 8
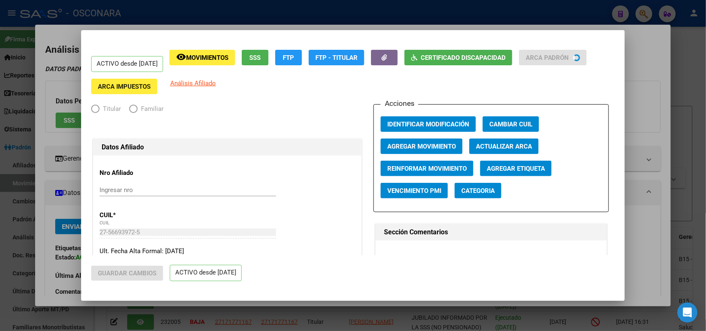
radio input "true"
type input "30-99906894-0"
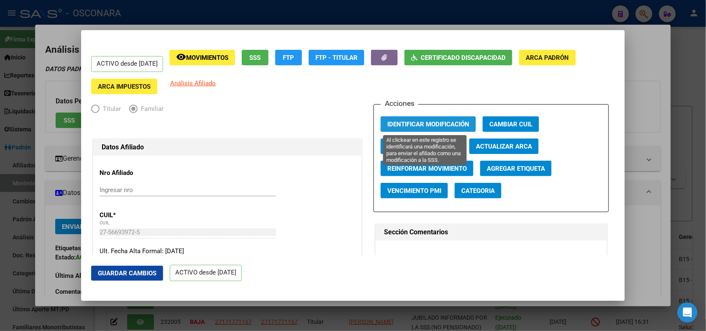
click at [424, 120] on span "Identificar Modificación" at bounding box center [428, 124] width 82 height 8
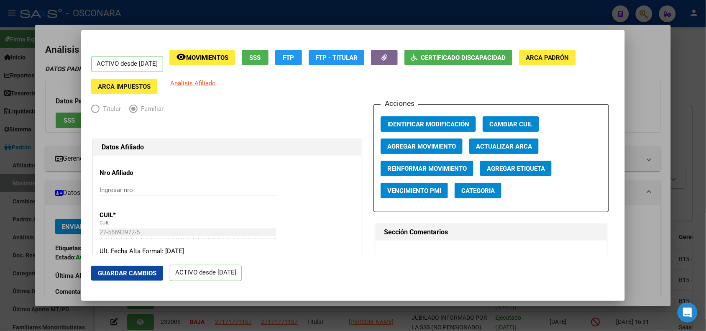
click at [228, 61] on span "Movimientos" at bounding box center [207, 58] width 42 height 8
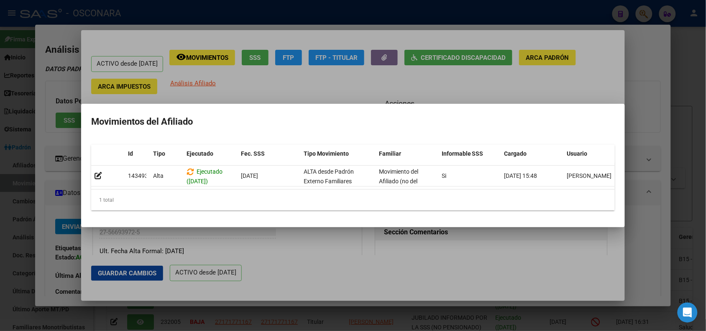
click at [331, 17] on div at bounding box center [353, 165] width 706 height 331
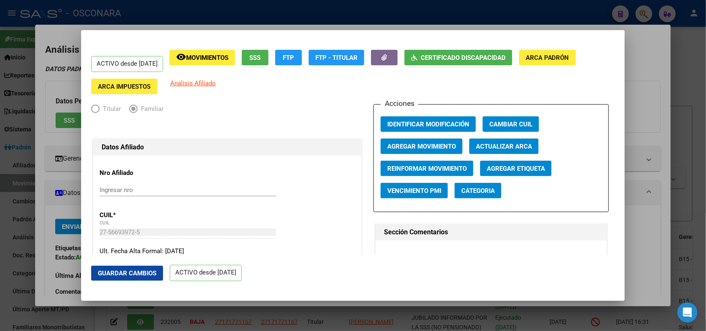
click at [300, 11] on div at bounding box center [353, 165] width 706 height 331
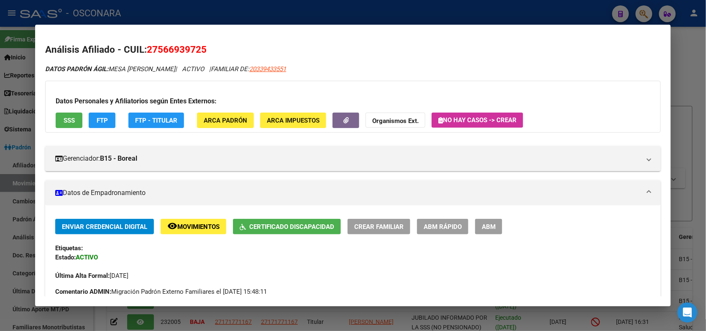
click at [295, 7] on div at bounding box center [353, 165] width 706 height 331
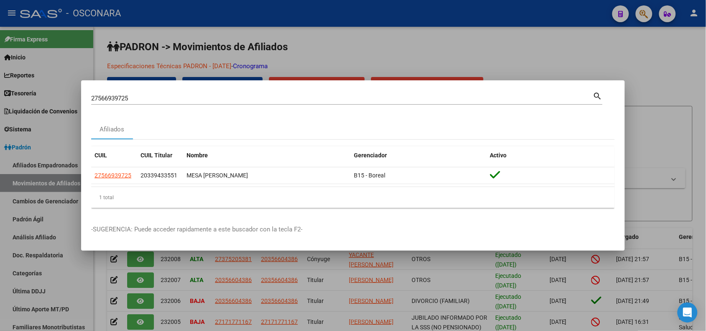
click at [295, 7] on div at bounding box center [353, 165] width 706 height 331
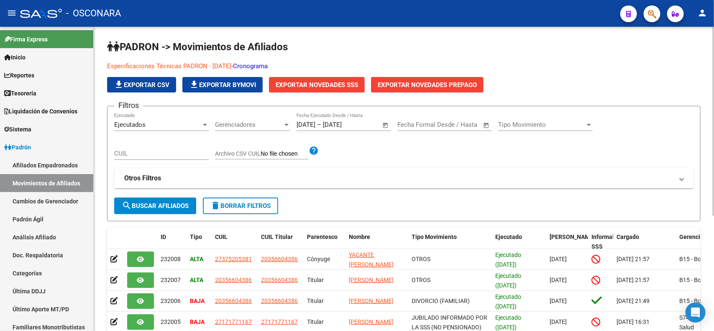
click at [225, 186] on mat-expansion-panel-header "Otros Filtros" at bounding box center [403, 178] width 579 height 20
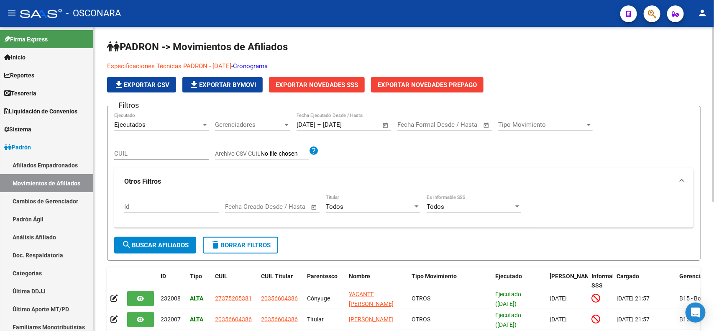
click at [315, 206] on span "Open calendar" at bounding box center [314, 207] width 20 height 20
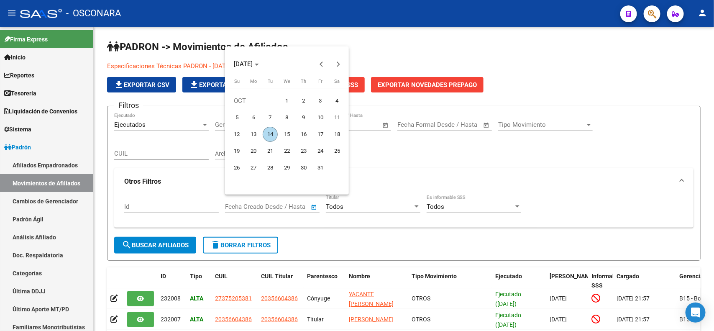
click at [287, 97] on span "1" at bounding box center [286, 100] width 15 height 15
type input "[DATE]"
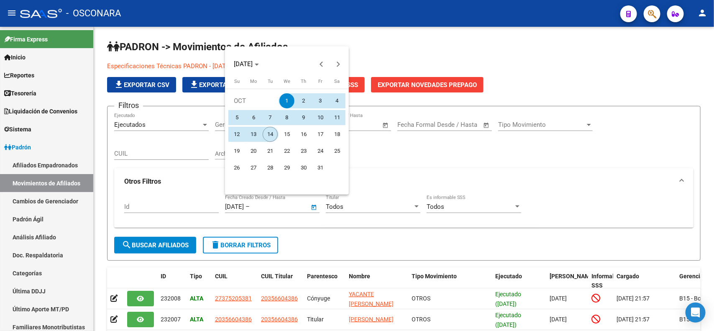
click at [271, 133] on span "14" at bounding box center [270, 134] width 15 height 15
type input "[DATE]"
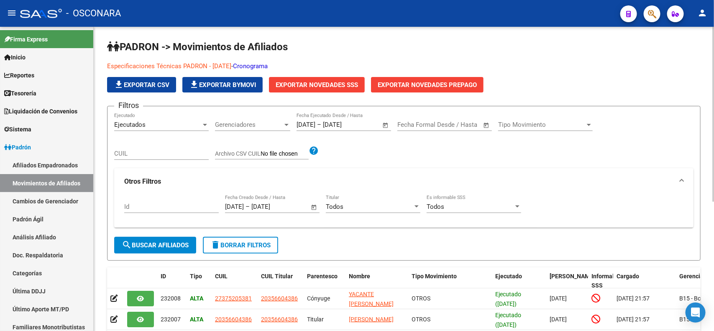
click at [180, 245] on span "search Buscar Afiliados" at bounding box center [155, 245] width 67 height 8
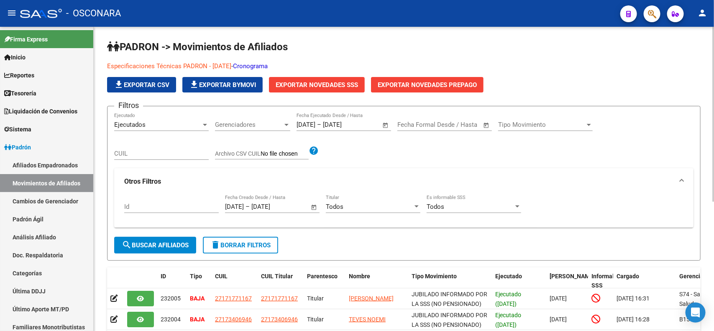
click at [561, 126] on span "Tipo Movimiento" at bounding box center [541, 125] width 87 height 8
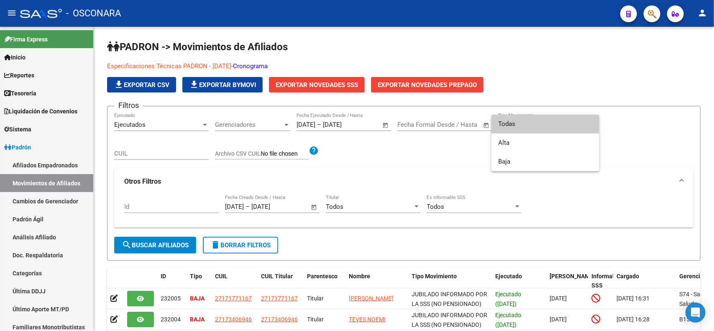
click at [635, 88] on div at bounding box center [357, 165] width 714 height 331
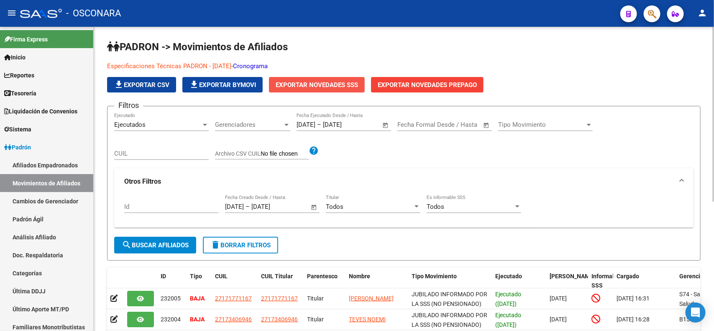
click at [339, 87] on span "Exportar Novedades SSS" at bounding box center [317, 85] width 82 height 8
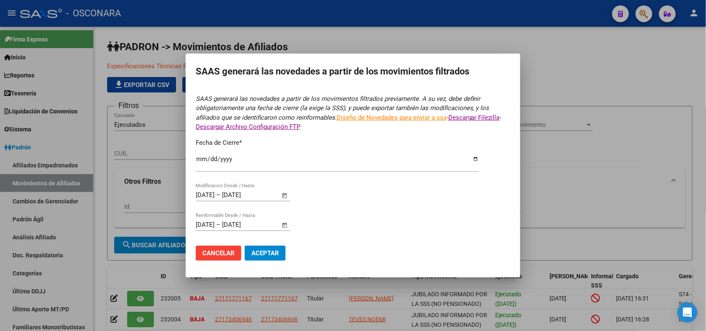
click at [275, 249] on span "Aceptar" at bounding box center [265, 253] width 28 height 8
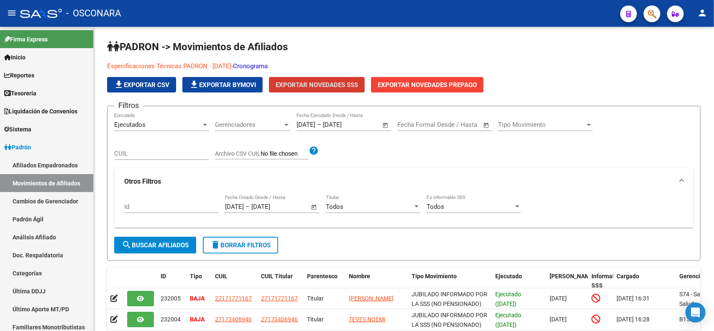
click at [647, 15] on button "button" at bounding box center [652, 13] width 17 height 17
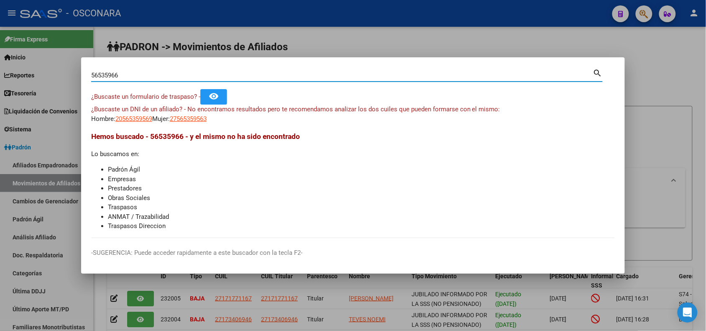
type input "56535966"
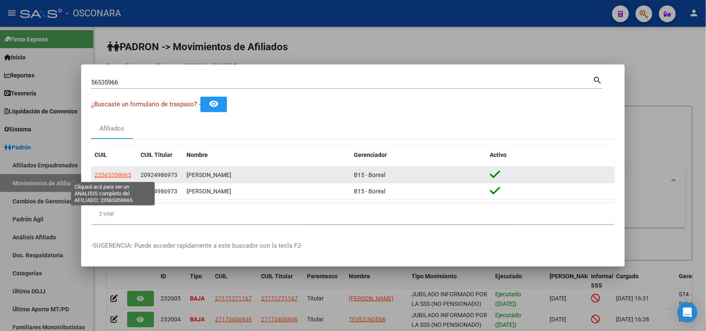
click at [112, 174] on span "23565359665" at bounding box center [113, 174] width 37 height 7
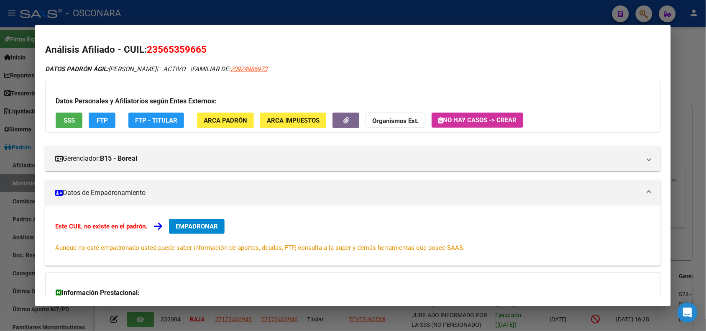
click at [66, 117] on span "SSS" at bounding box center [69, 121] width 11 height 8
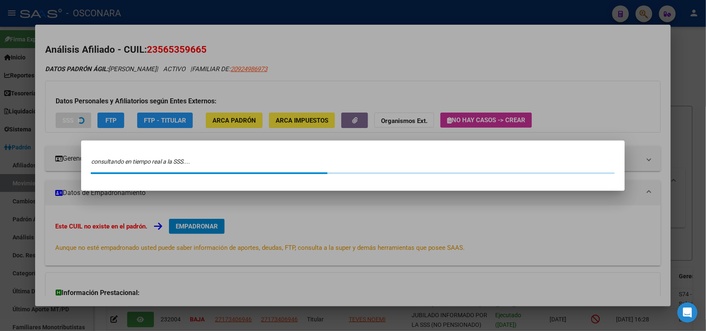
click at [194, 14] on div at bounding box center [353, 165] width 706 height 331
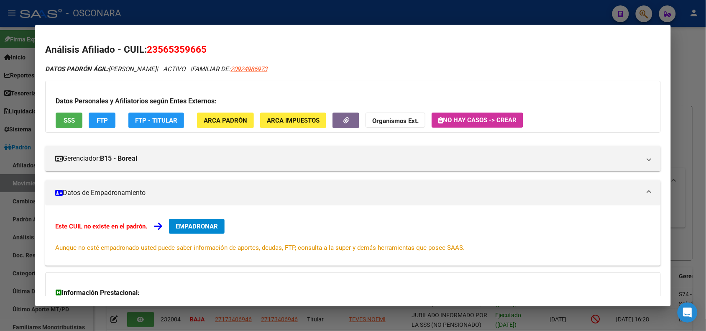
click at [194, 14] on div at bounding box center [353, 165] width 706 height 331
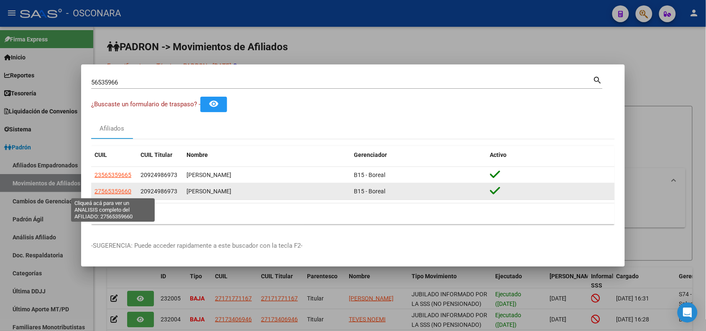
click at [113, 193] on span "27565359660" at bounding box center [113, 191] width 37 height 7
type textarea "27565359660"
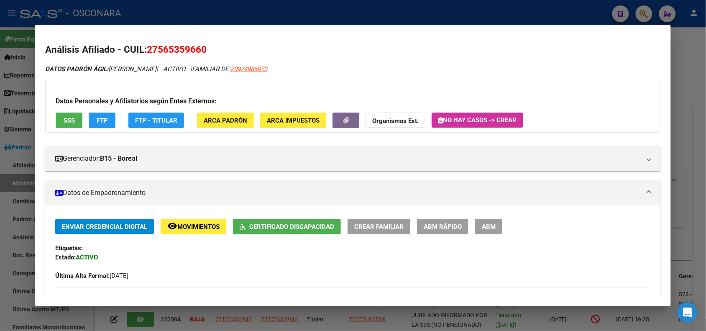
click at [98, 125] on button "FTP" at bounding box center [102, 119] width 27 height 15
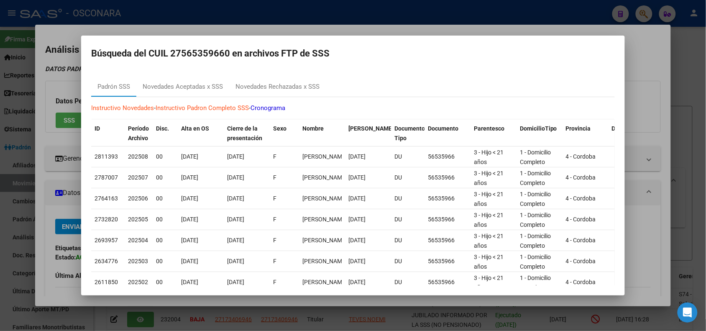
click at [194, 24] on div at bounding box center [353, 165] width 706 height 331
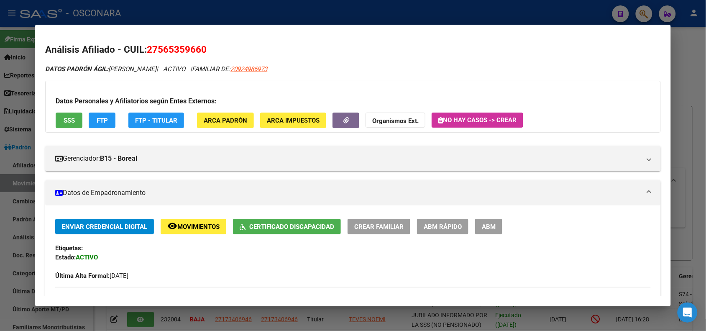
click at [447, 225] on span "ABM Rápido" at bounding box center [443, 227] width 38 height 8
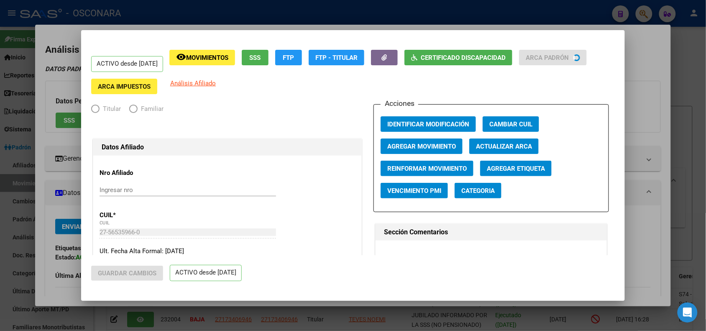
radio input "true"
type input "30-71554118-8"
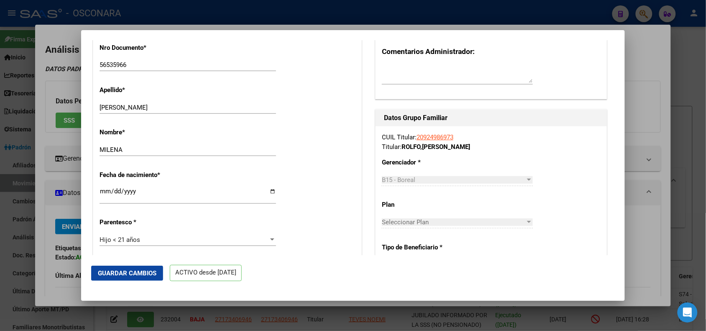
scroll to position [523, 0]
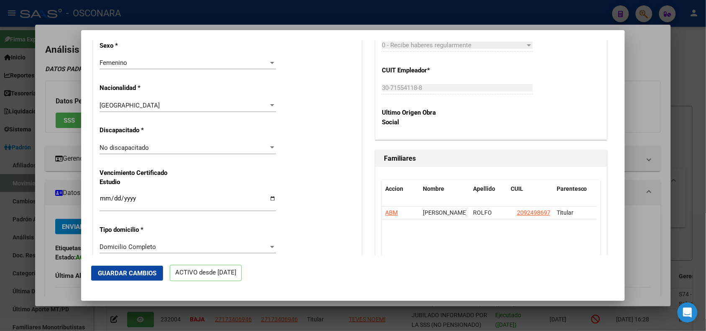
click at [204, 146] on div "No discapacitado" at bounding box center [184, 148] width 169 height 8
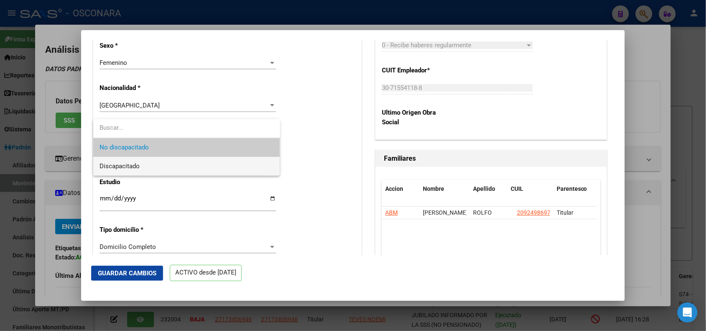
click at [203, 159] on span "Discapacitado" at bounding box center [187, 166] width 174 height 19
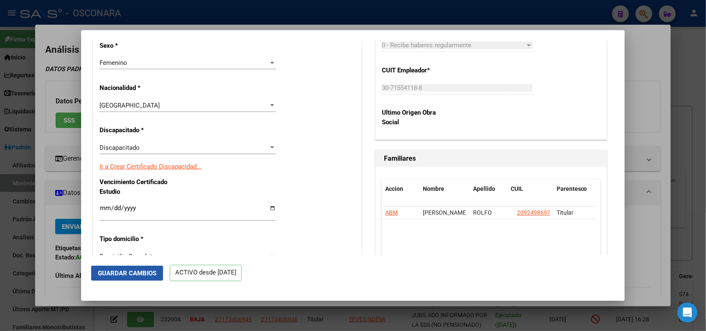
click at [136, 275] on span "Guardar Cambios" at bounding box center [127, 273] width 59 height 8
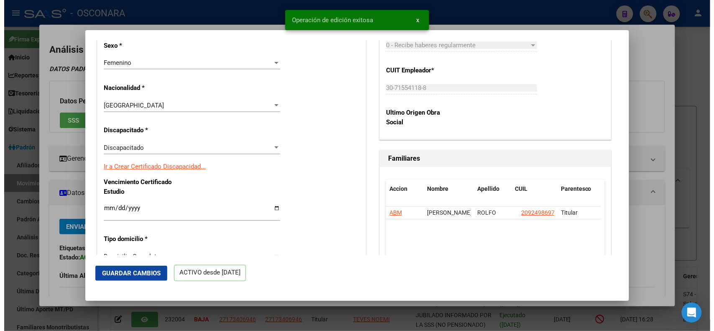
scroll to position [0, 0]
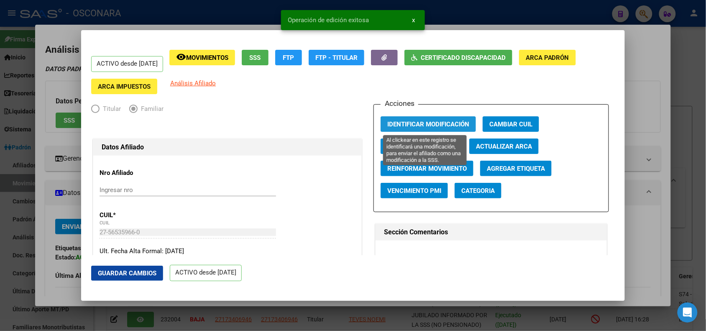
click at [435, 118] on button "Identificar Modificación" at bounding box center [428, 123] width 95 height 15
click at [445, 126] on span "Identificar Modificación" at bounding box center [428, 124] width 82 height 8
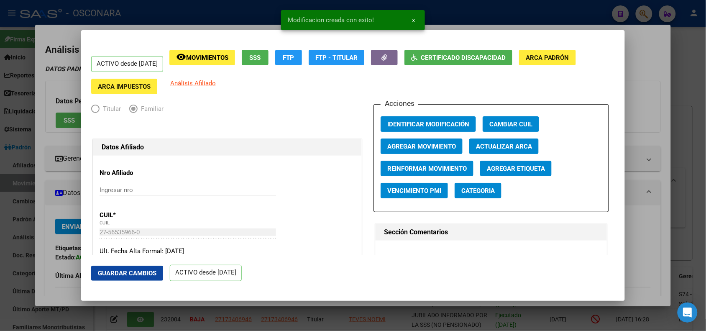
click at [255, 18] on div at bounding box center [353, 165] width 706 height 331
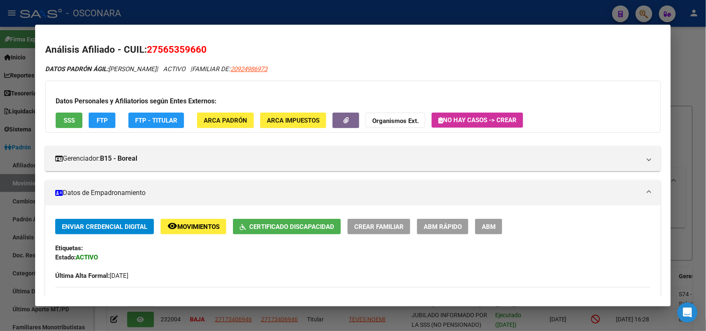
drag, startPoint x: 144, startPoint y: 47, endPoint x: 206, endPoint y: 49, distance: 61.9
click at [206, 49] on h2 "Análisis Afiliado - CUIL: 27565359660" at bounding box center [352, 50] width 615 height 14
copy span "27565359660"
click at [210, 15] on div at bounding box center [353, 165] width 706 height 331
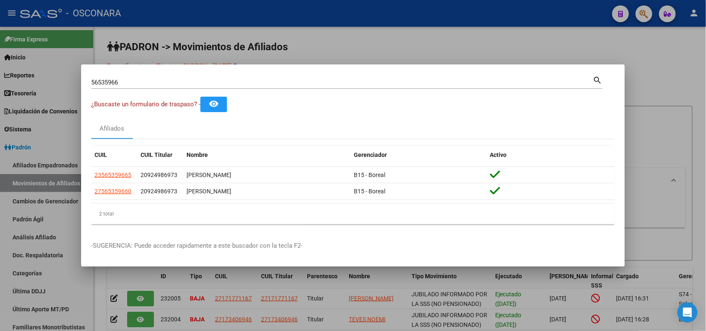
click at [280, 37] on div at bounding box center [353, 165] width 706 height 331
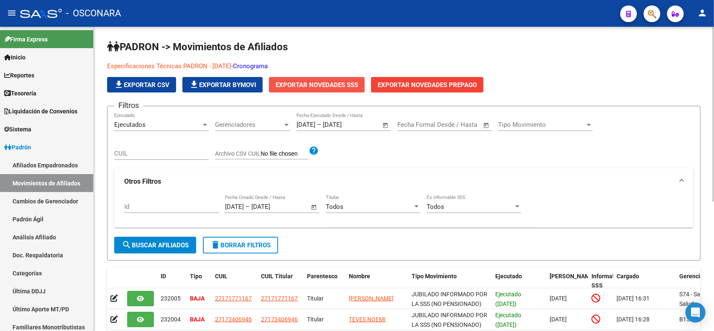
click at [346, 82] on span "Exportar Novedades SSS" at bounding box center [317, 85] width 82 height 8
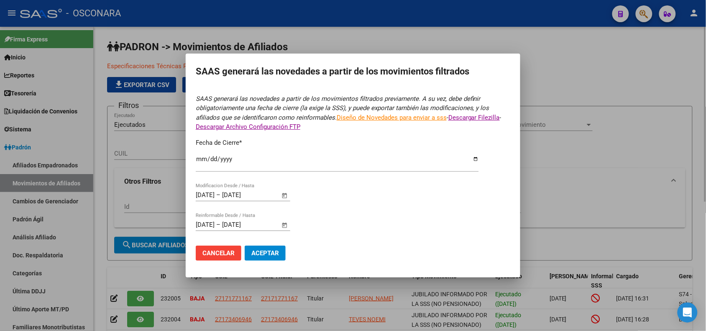
type input "[DATE]"
click at [268, 252] on span "Aceptar" at bounding box center [265, 253] width 28 height 8
